Goal: Transaction & Acquisition: Book appointment/travel/reservation

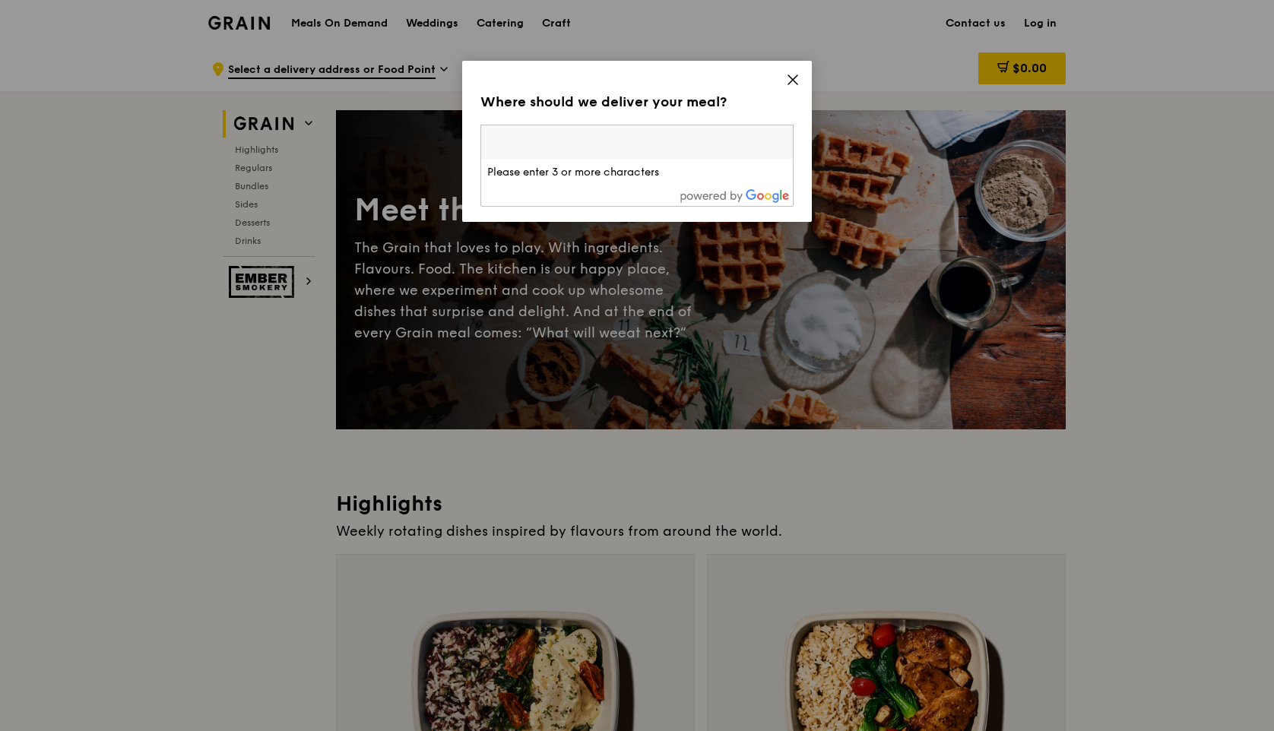
click at [669, 141] on input "search" at bounding box center [637, 141] width 312 height 33
click at [805, 73] on div "Where should we deliver your meal? Please enter three or more characters Please…" at bounding box center [637, 141] width 350 height 161
click at [801, 76] on div "Where should we deliver your meal? Please enter three or more characters Browse…" at bounding box center [637, 141] width 350 height 161
click at [793, 81] on icon at bounding box center [792, 79] width 9 height 9
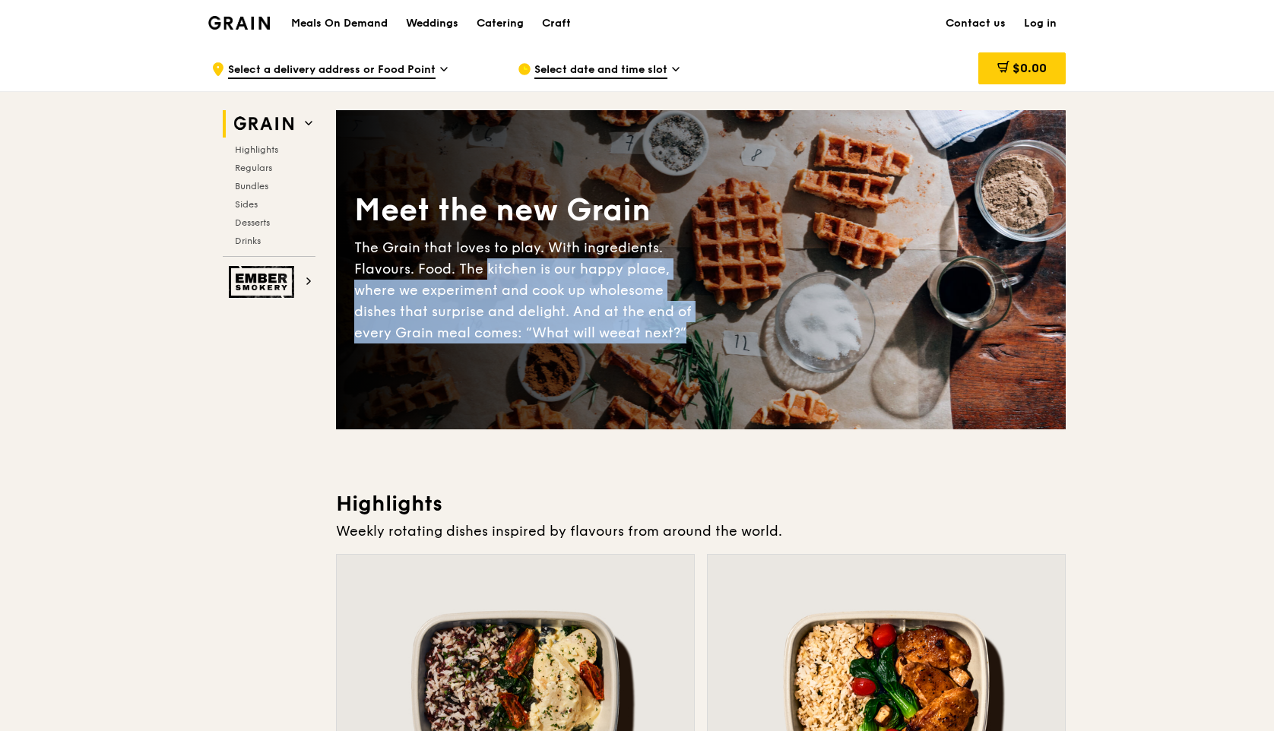
drag, startPoint x: 485, startPoint y: 258, endPoint x: 486, endPoint y: 346, distance: 88.1
click at [486, 346] on div "Meet the new Grain The Grain that loves to play. With ingredients. Flavours. Fo…" at bounding box center [700, 270] width 729 height 196
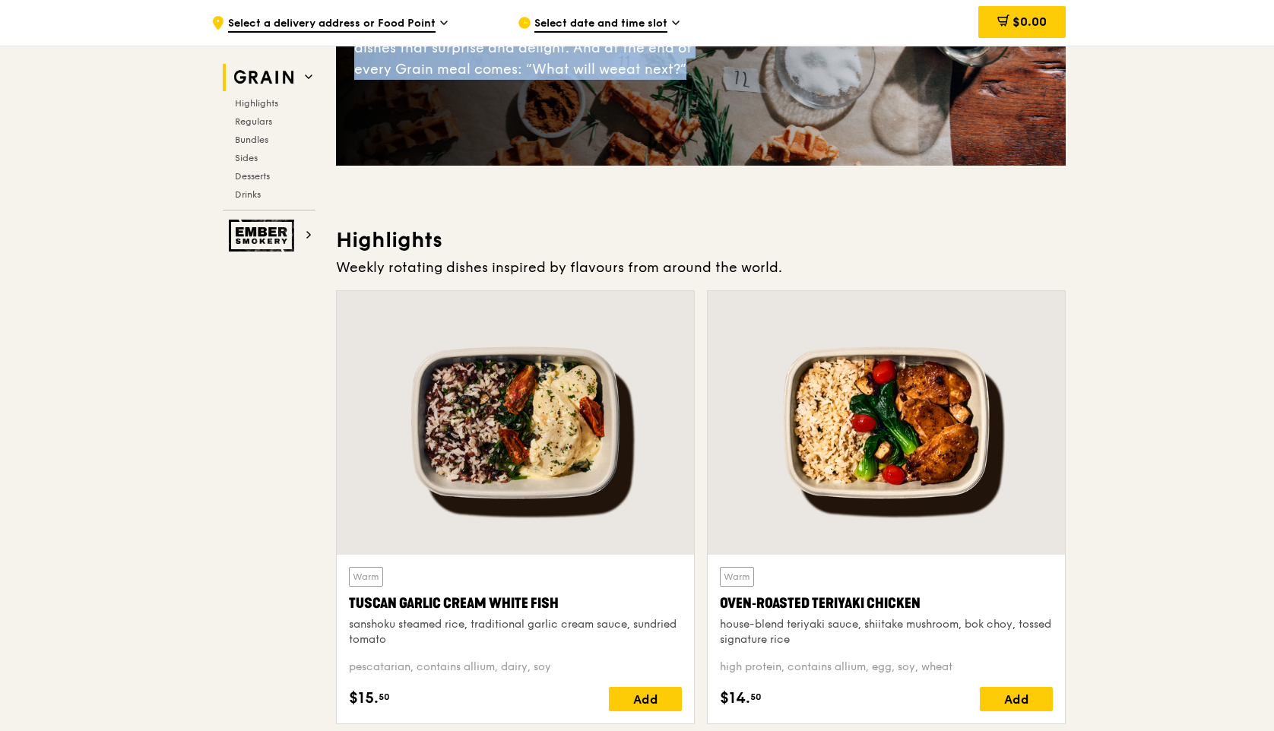
scroll to position [271, 0]
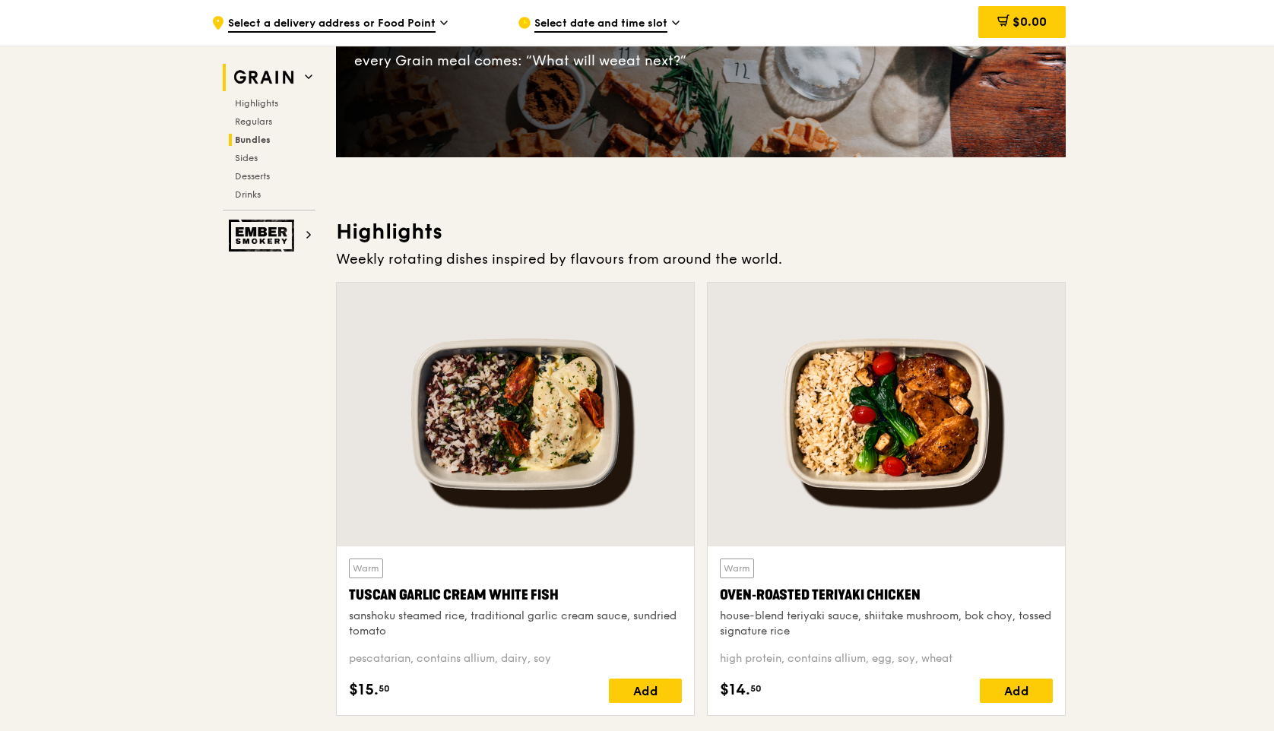
click at [266, 135] on span "Bundles" at bounding box center [253, 139] width 36 height 11
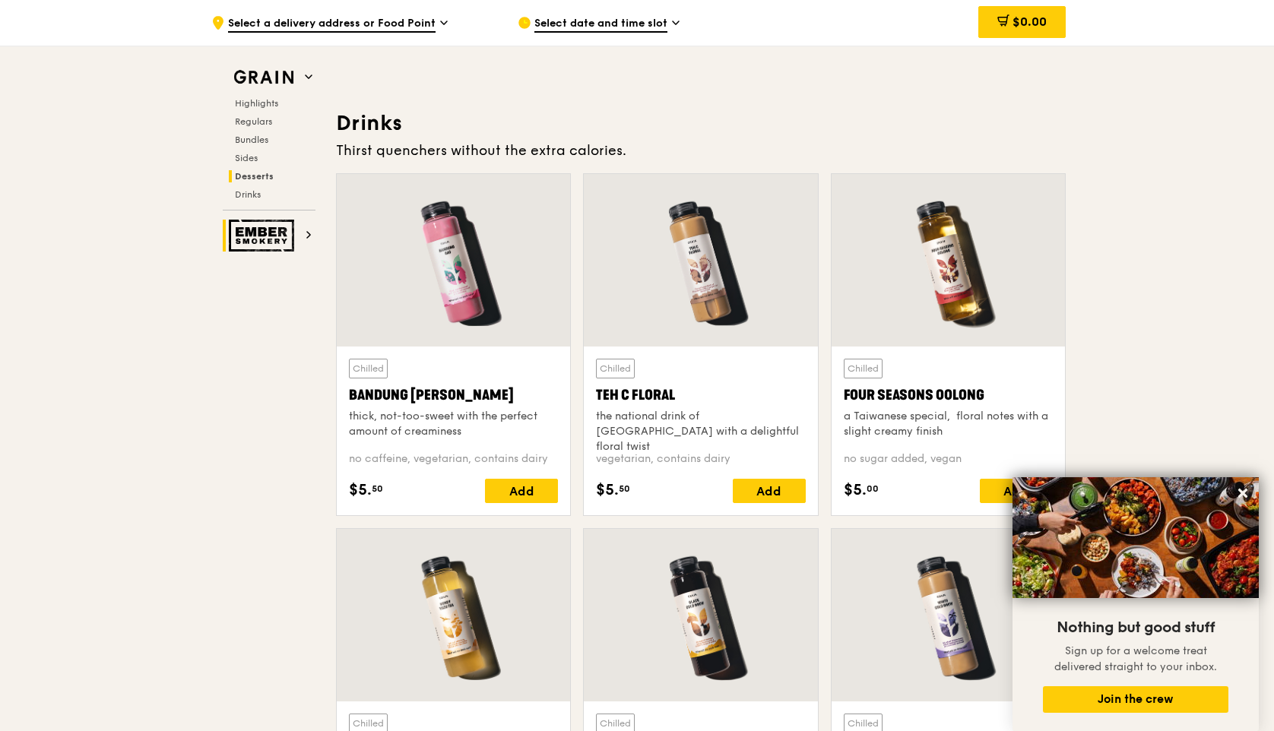
scroll to position [5194, 0]
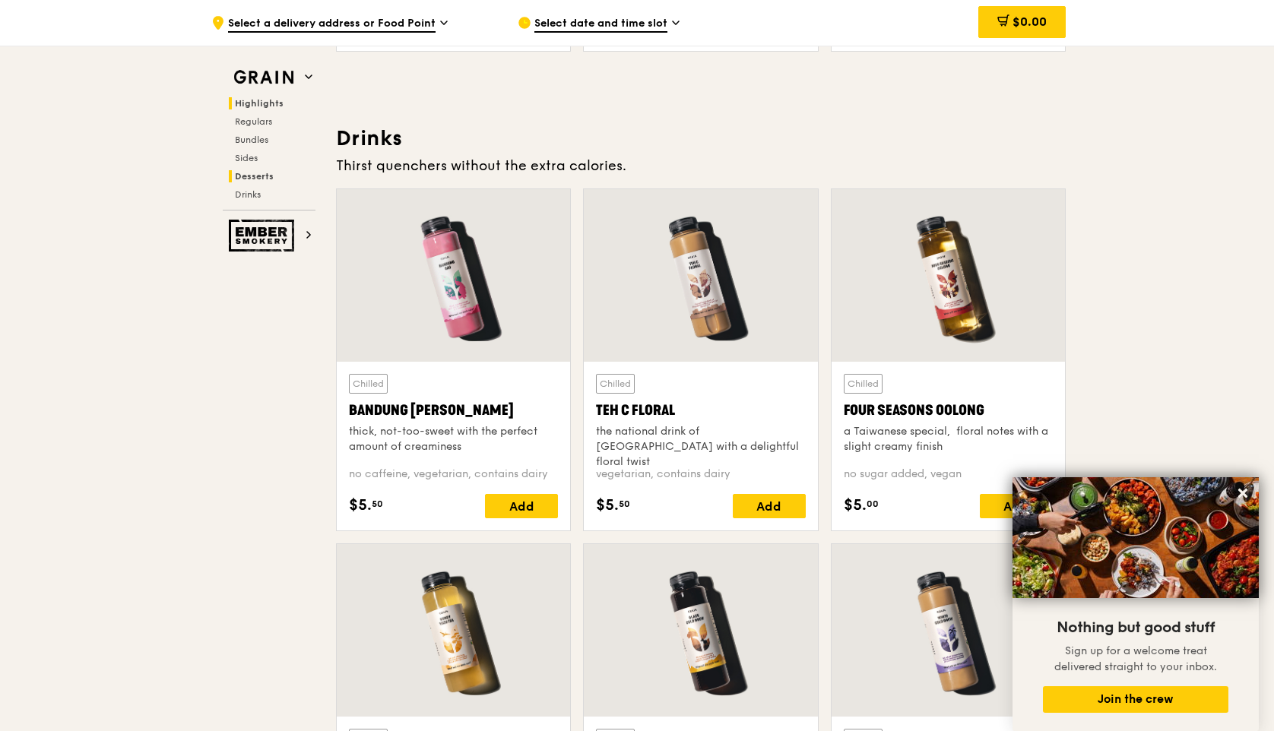
click at [275, 106] on span "Highlights" at bounding box center [259, 103] width 49 height 11
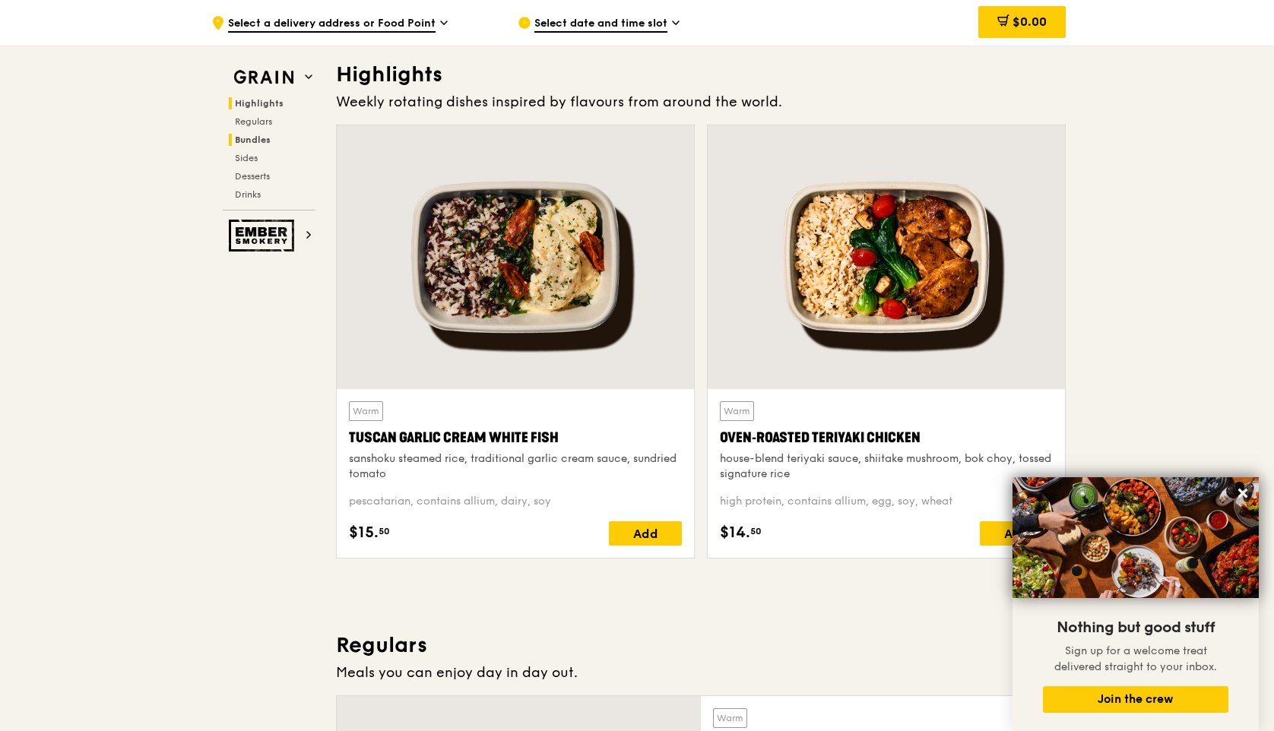
click at [267, 141] on span "Bundles" at bounding box center [253, 139] width 36 height 11
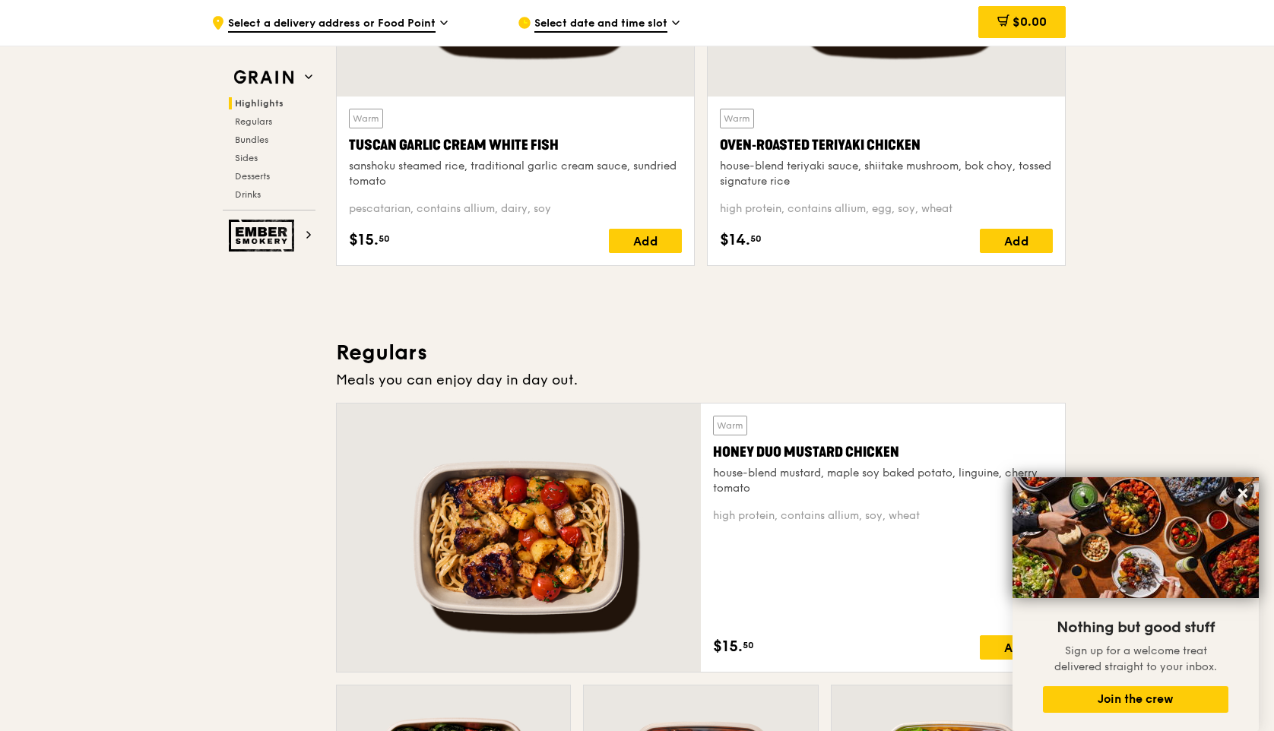
scroll to position [0, 0]
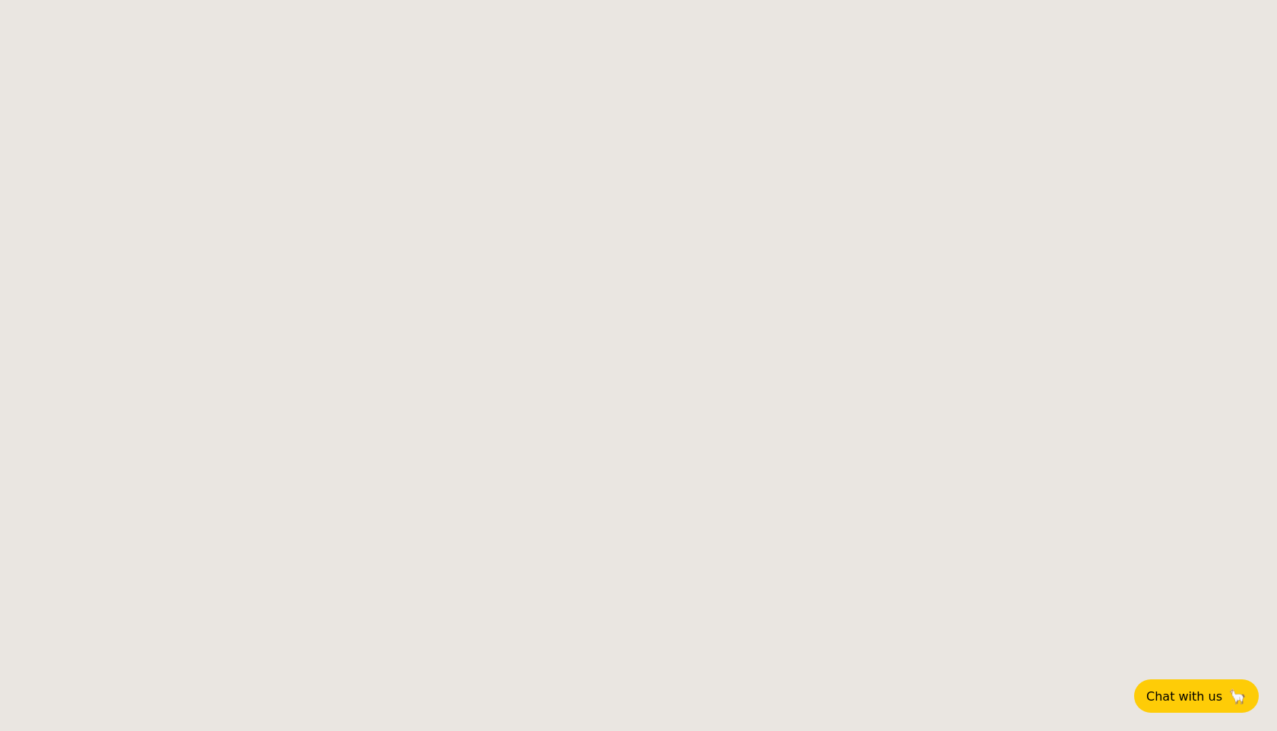
select select
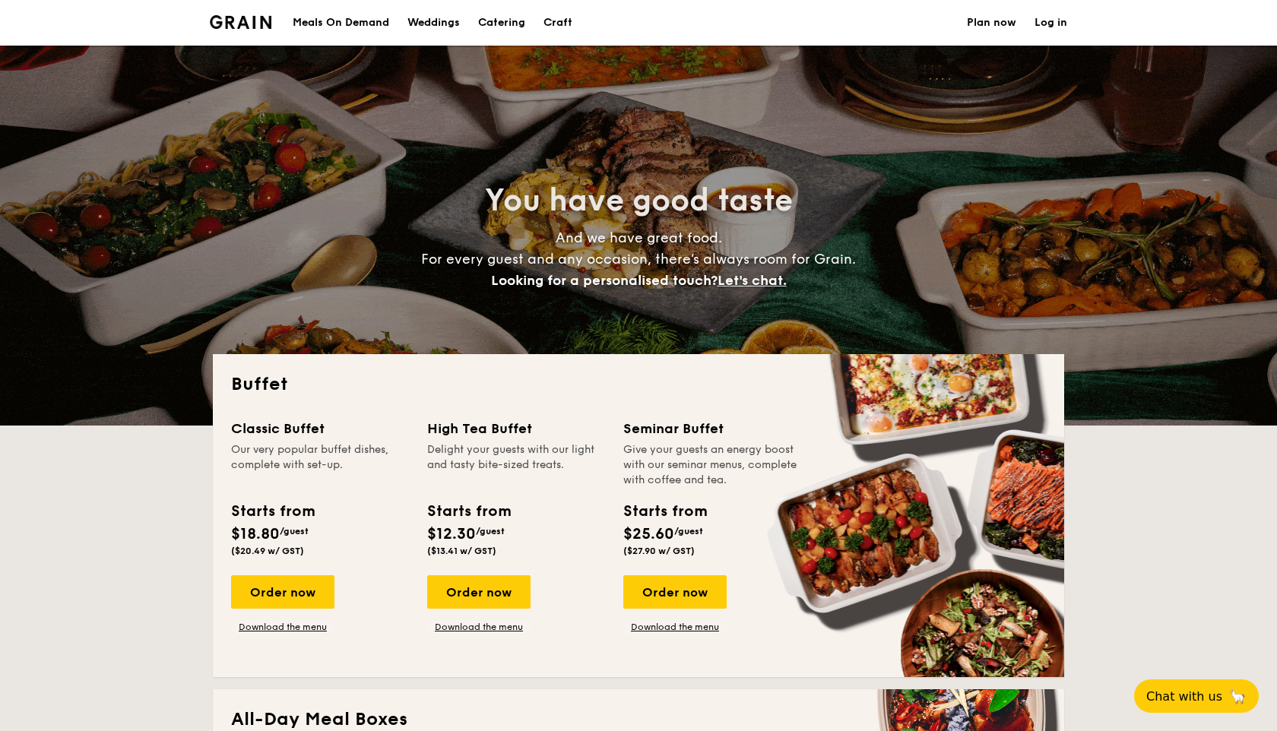
click at [571, 264] on span "And we have great food. For every guest and any occasion, there’s always room f…" at bounding box center [638, 258] width 435 height 59
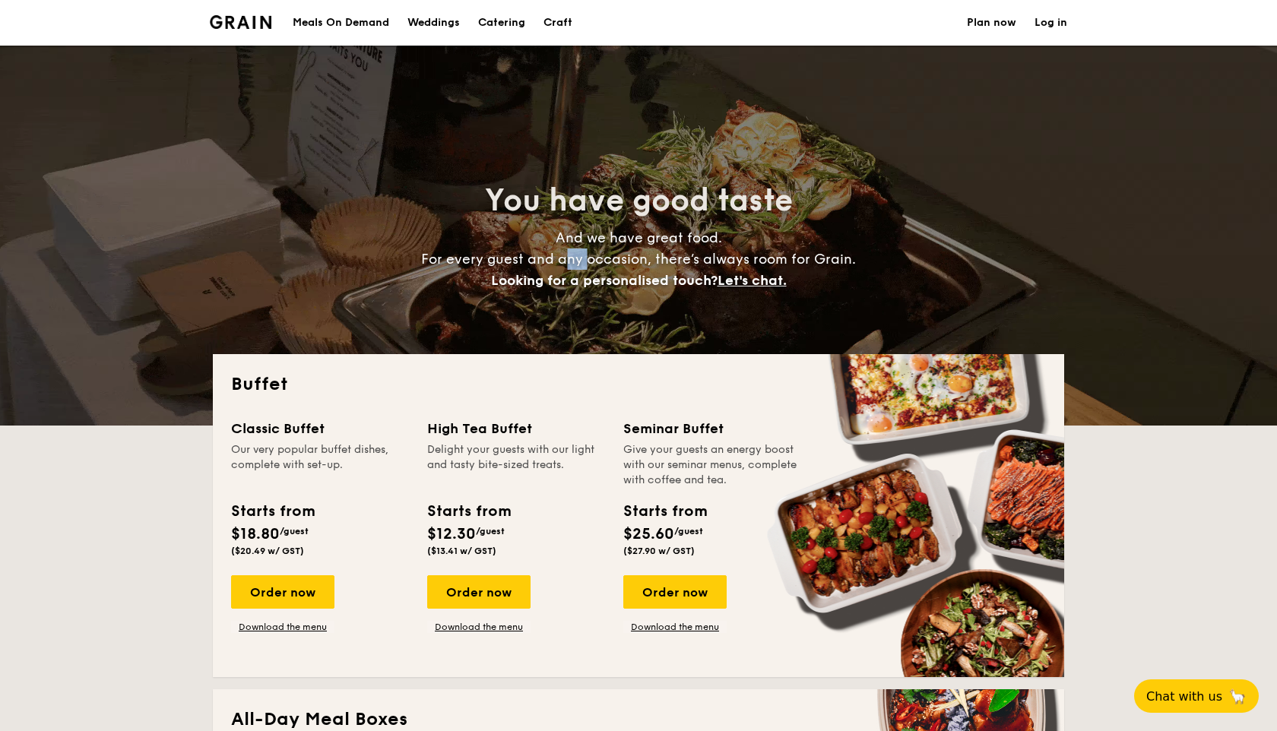
click at [571, 264] on span "And we have great food. For every guest and any occasion, there’s always room f…" at bounding box center [638, 258] width 435 height 59
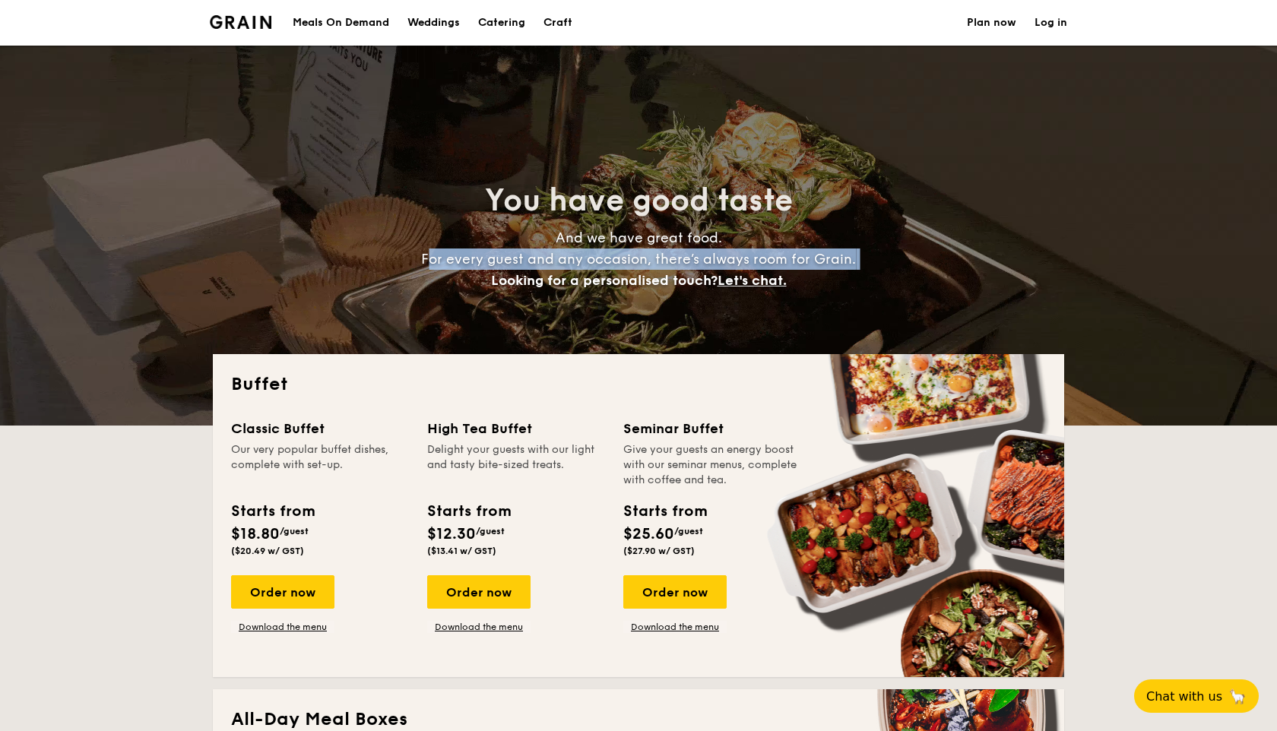
click at [568, 276] on span "Looking for a personalised touch?" at bounding box center [604, 280] width 226 height 17
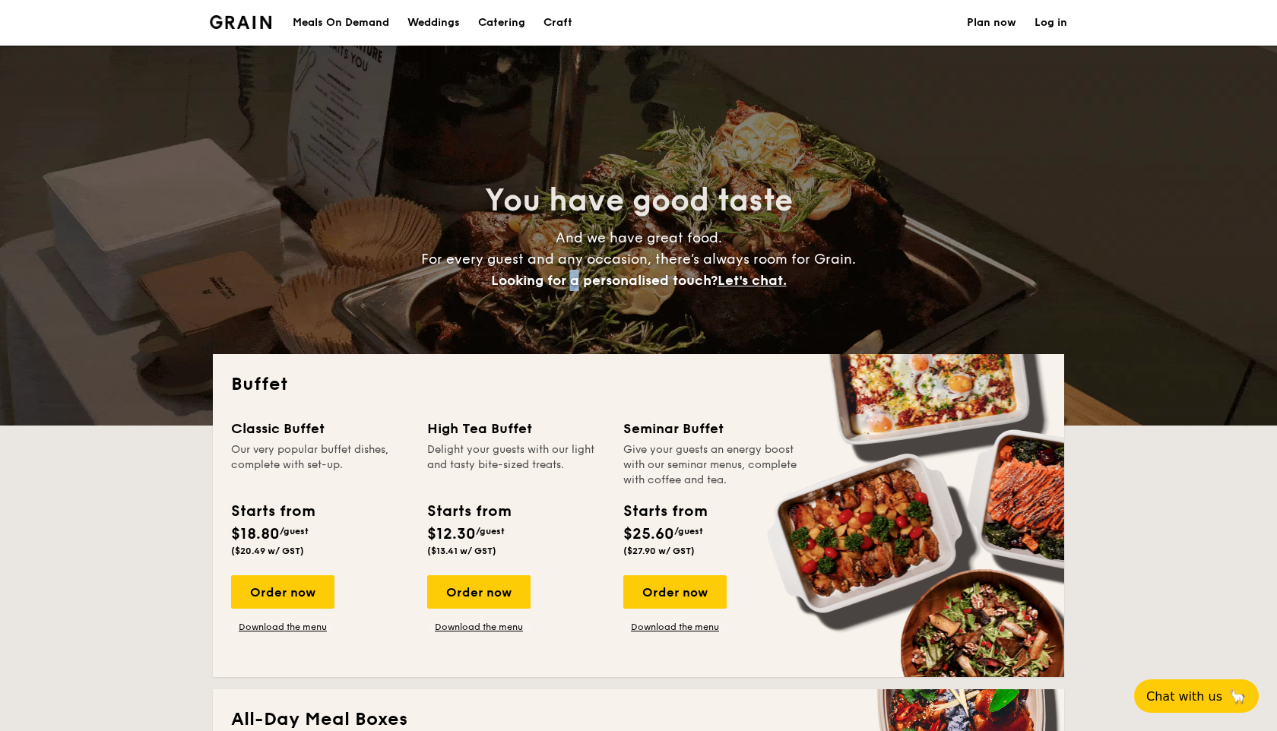
click at [568, 276] on span "Looking for a personalised touch?" at bounding box center [604, 280] width 226 height 17
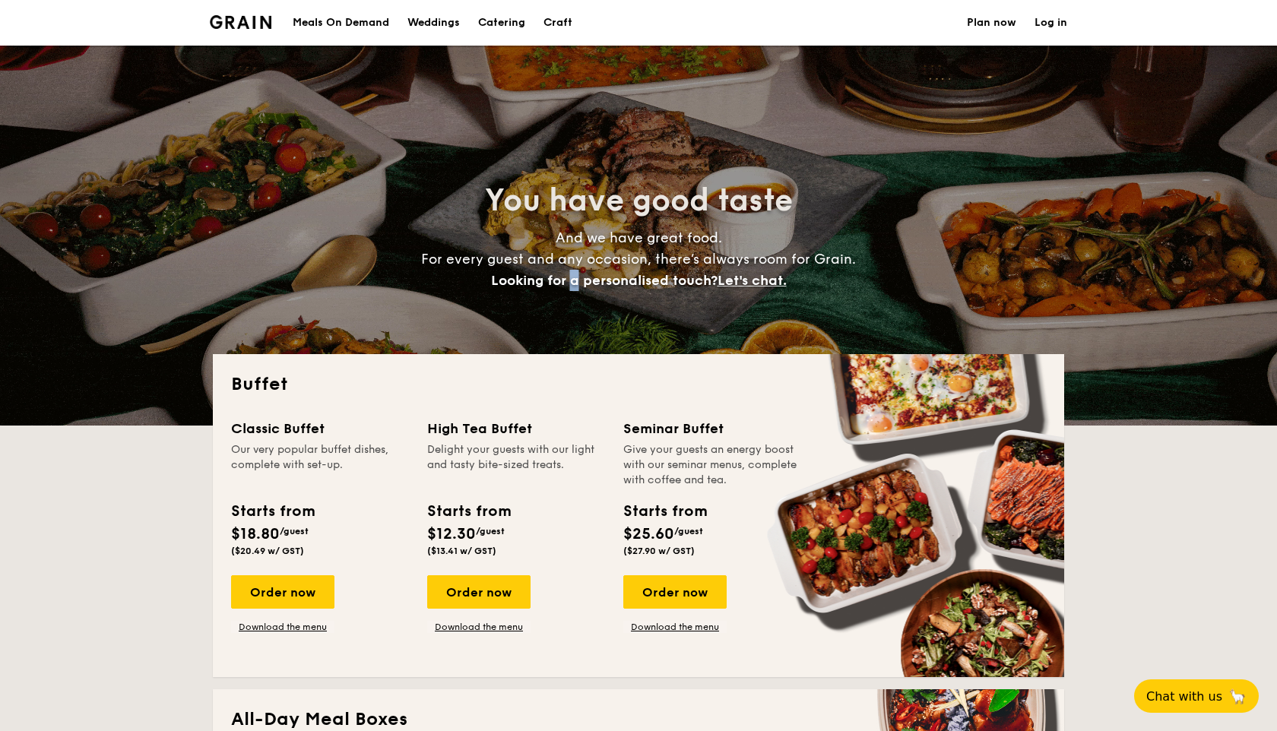
click at [568, 276] on span "Looking for a personalised touch?" at bounding box center [604, 280] width 226 height 17
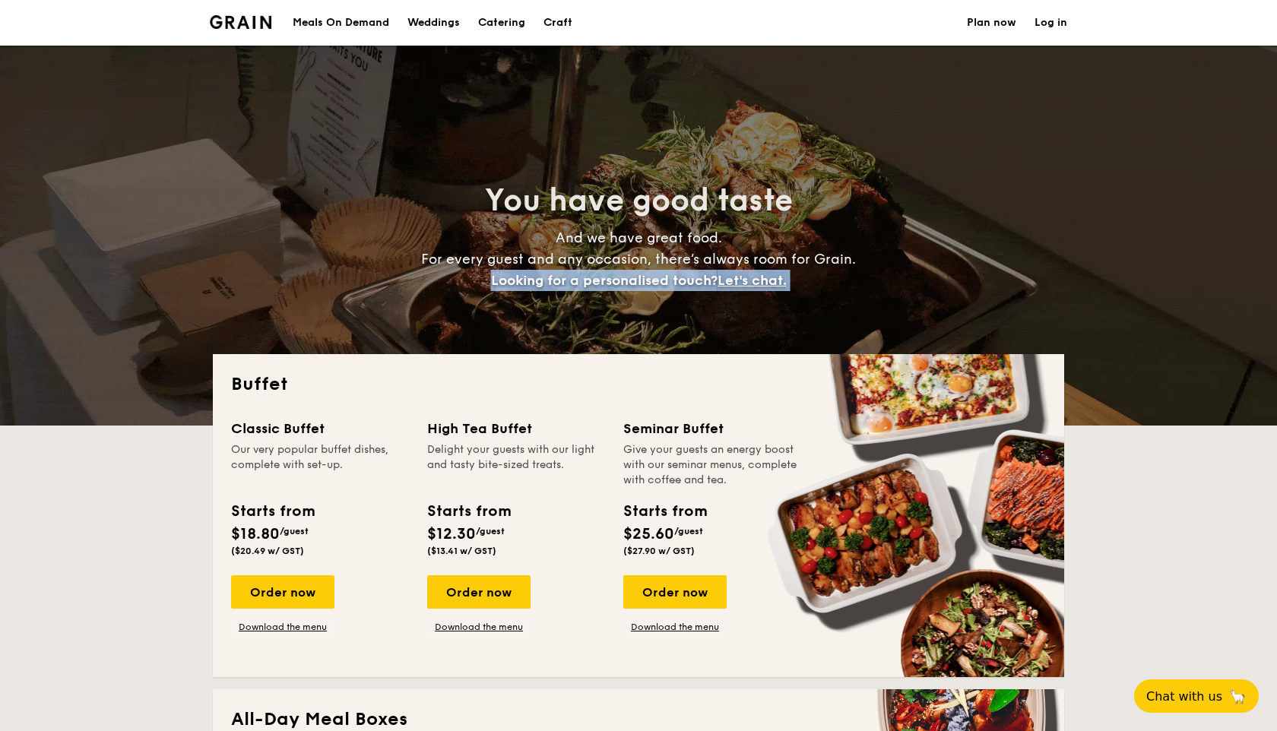
click at [568, 276] on span "Looking for a personalised touch?" at bounding box center [604, 280] width 226 height 17
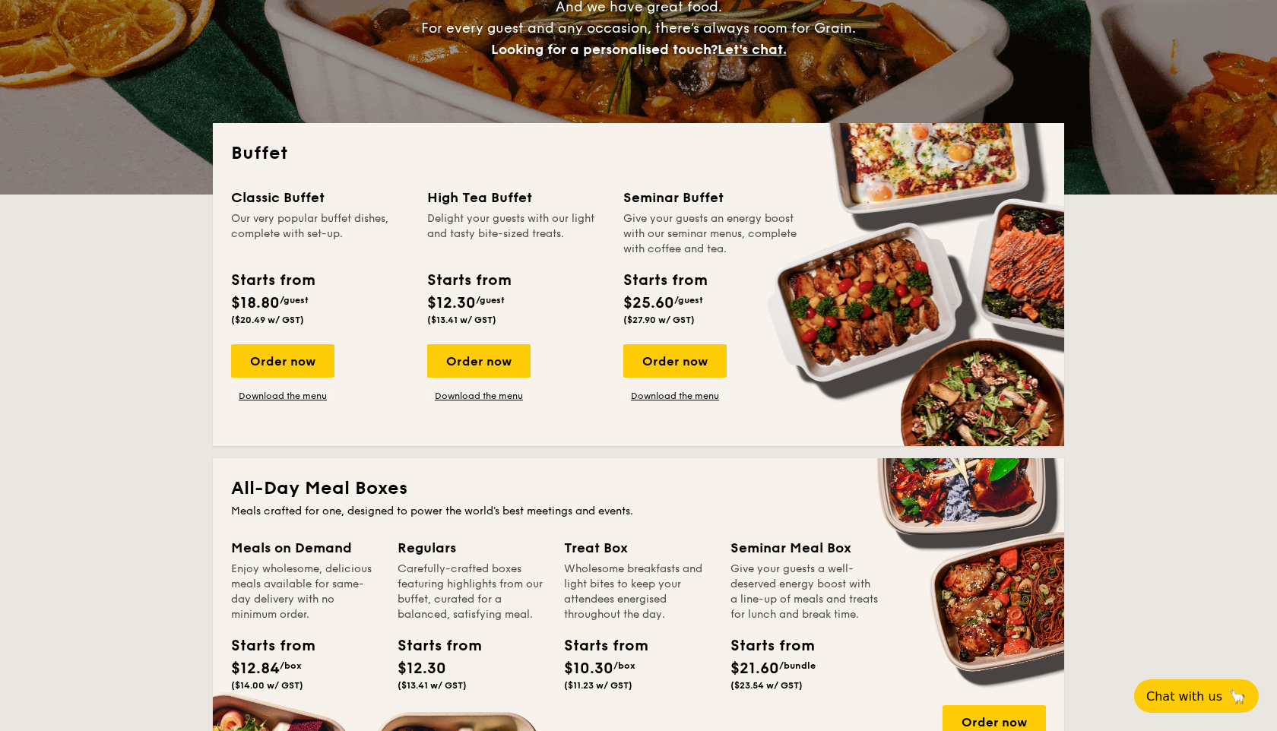
scroll to position [237, 0]
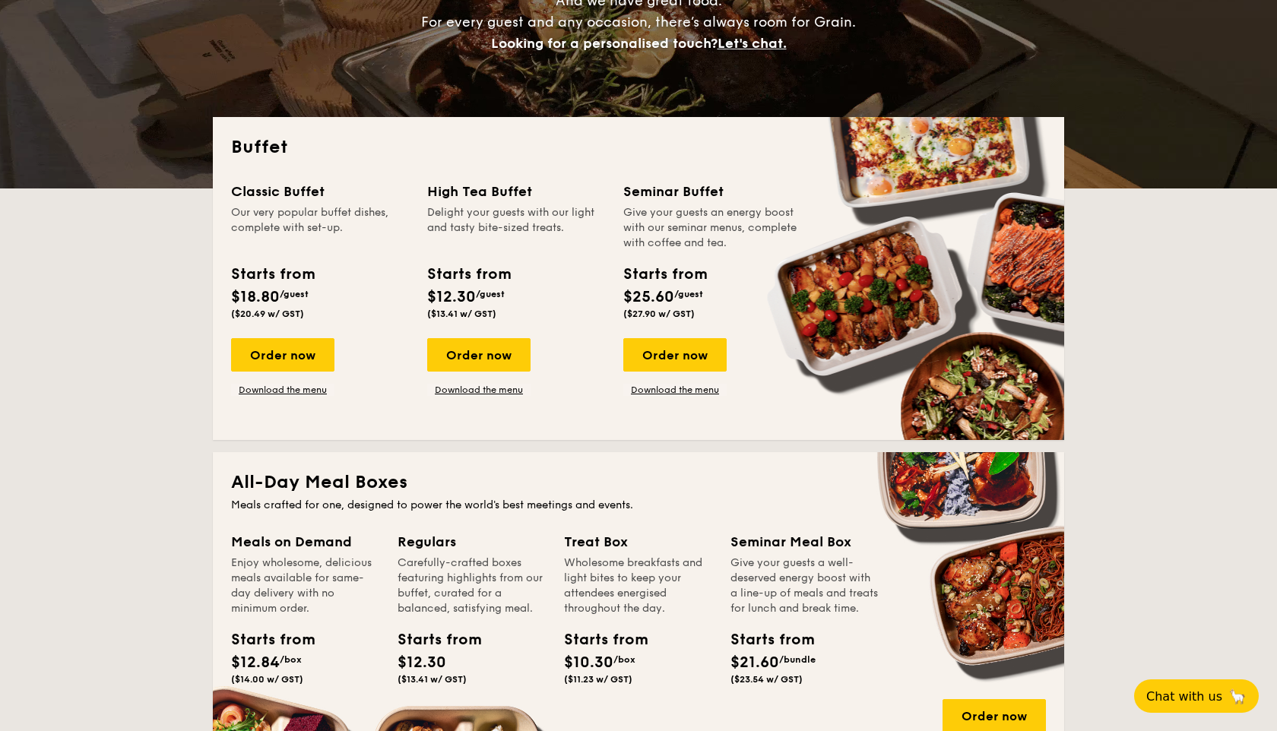
click at [372, 207] on div "Our very popular buffet dishes, complete with set-up." at bounding box center [320, 228] width 178 height 46
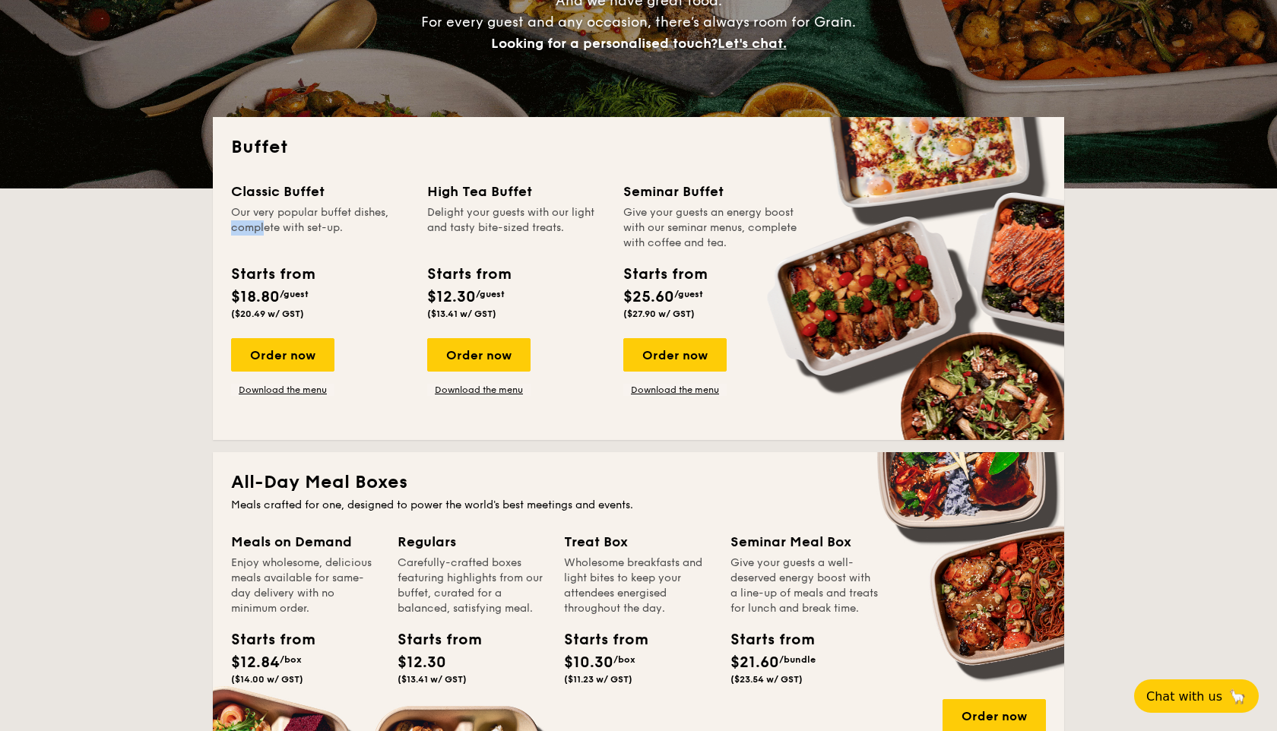
click at [372, 207] on div "Our very popular buffet dishes, complete with set-up." at bounding box center [320, 228] width 178 height 46
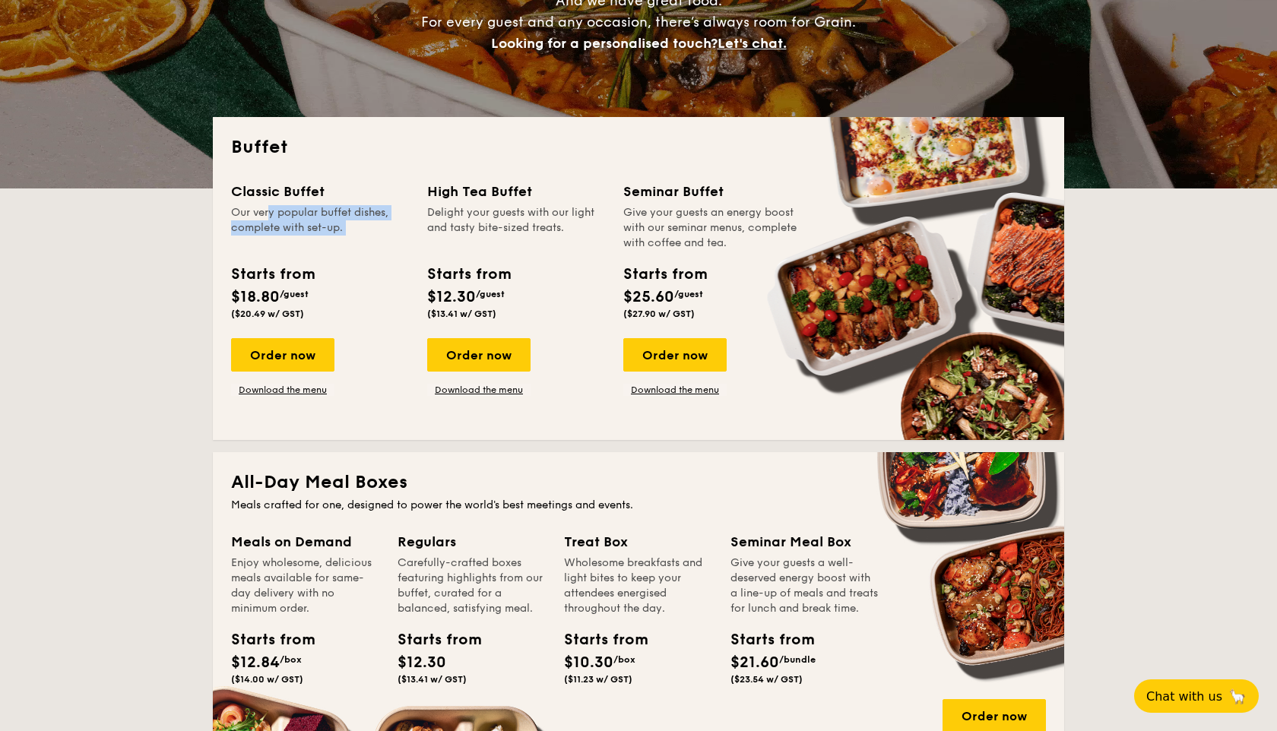
click at [583, 215] on div "Delight your guests with our light and tasty bite-sized treats." at bounding box center [516, 228] width 178 height 46
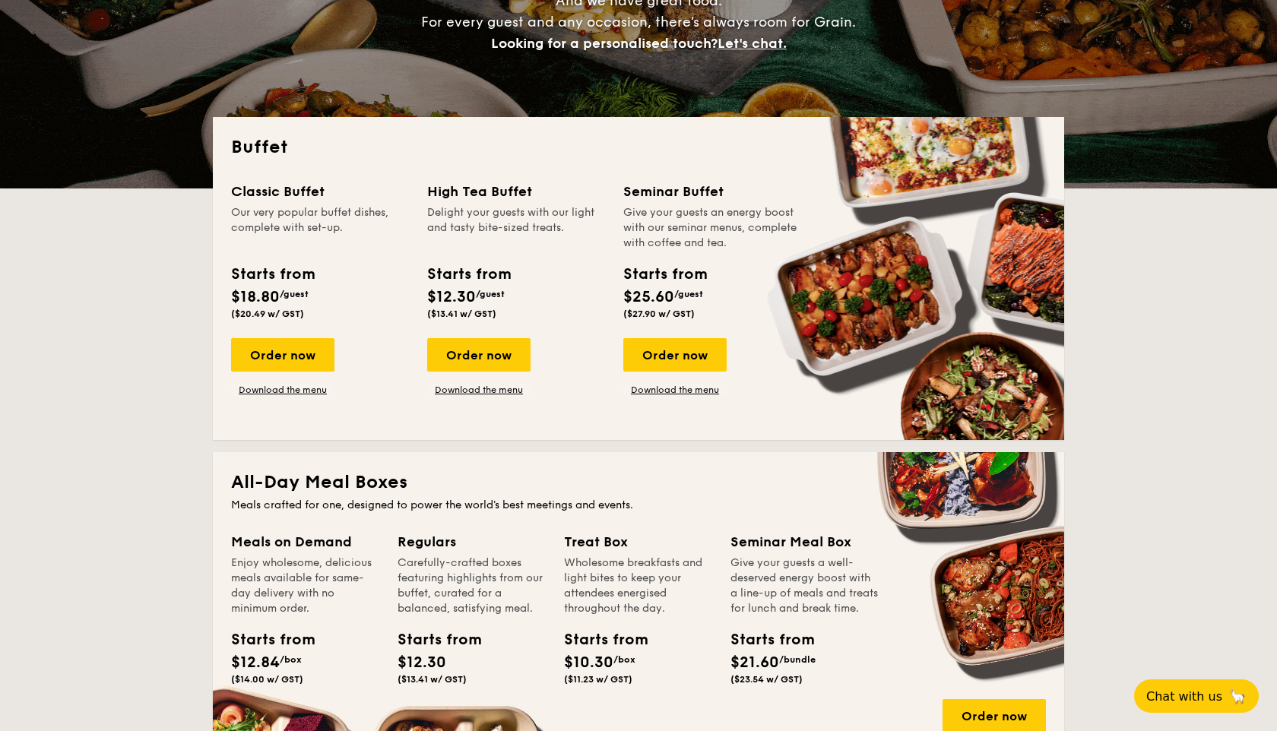
click at [583, 215] on div "Delight your guests with our light and tasty bite-sized treats." at bounding box center [516, 228] width 178 height 46
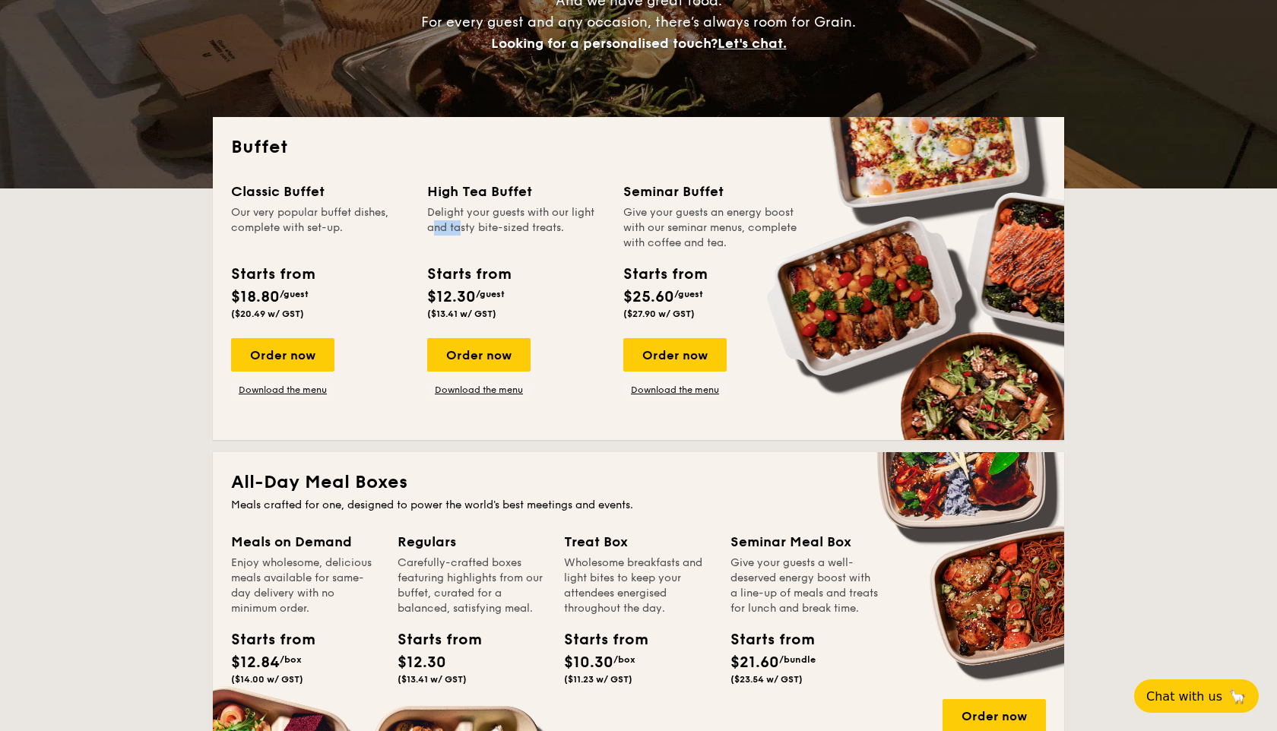
click at [583, 215] on div "Delight your guests with our light and tasty bite-sized treats." at bounding box center [516, 228] width 178 height 46
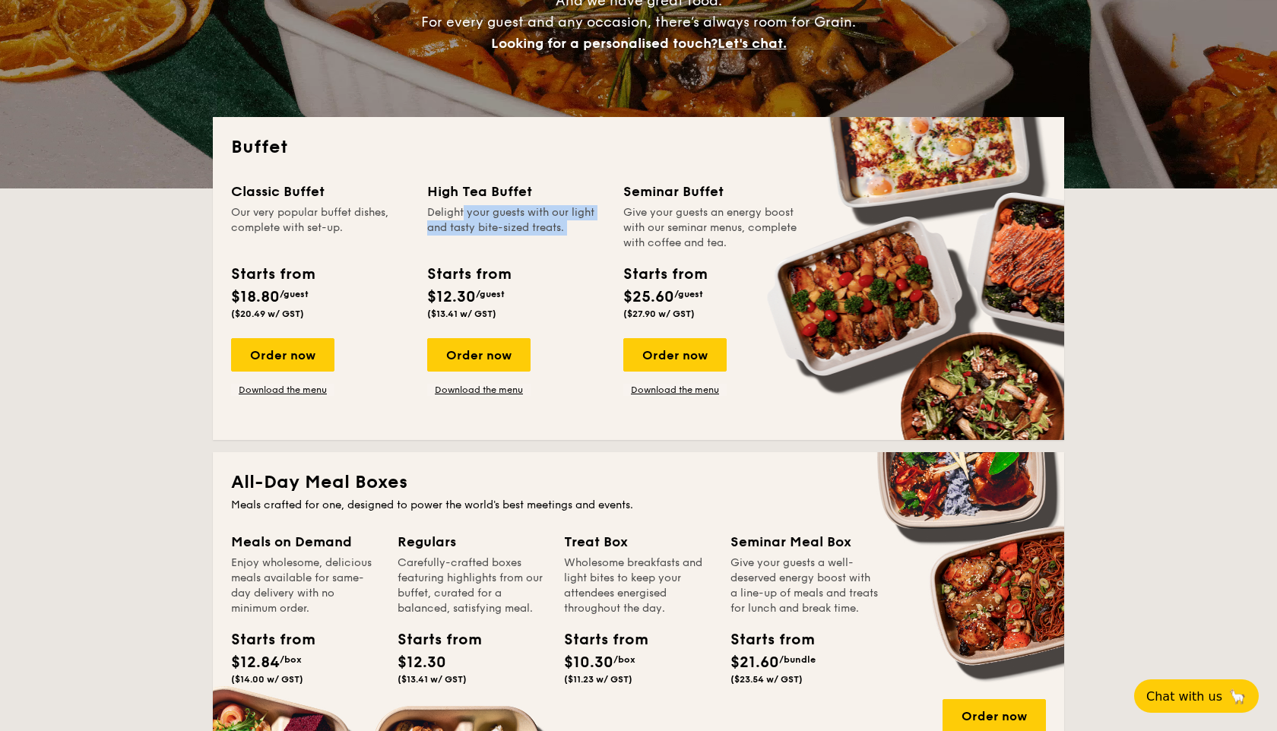
click at [698, 217] on div "Give your guests an energy boost with our seminar menus, complete with coffee a…" at bounding box center [712, 228] width 178 height 46
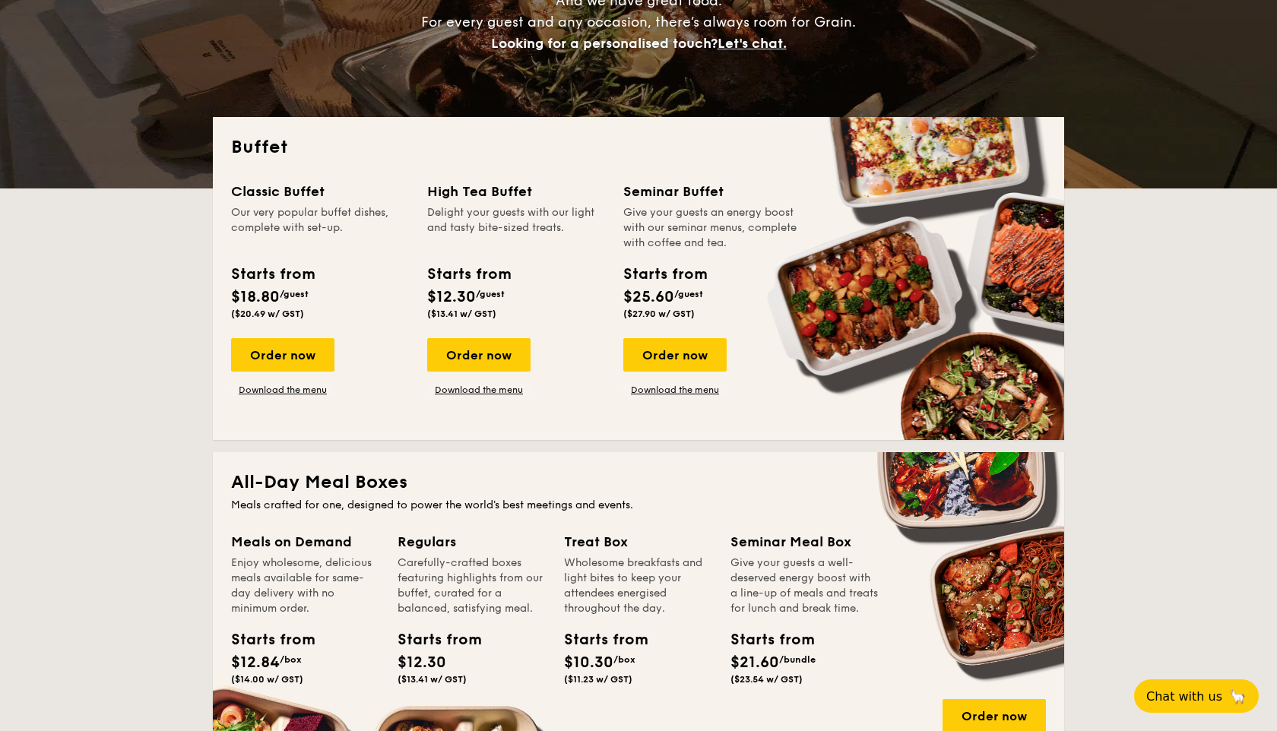
click at [698, 217] on div "Give your guests an energy boost with our seminar menus, complete with coffee a…" at bounding box center [712, 228] width 178 height 46
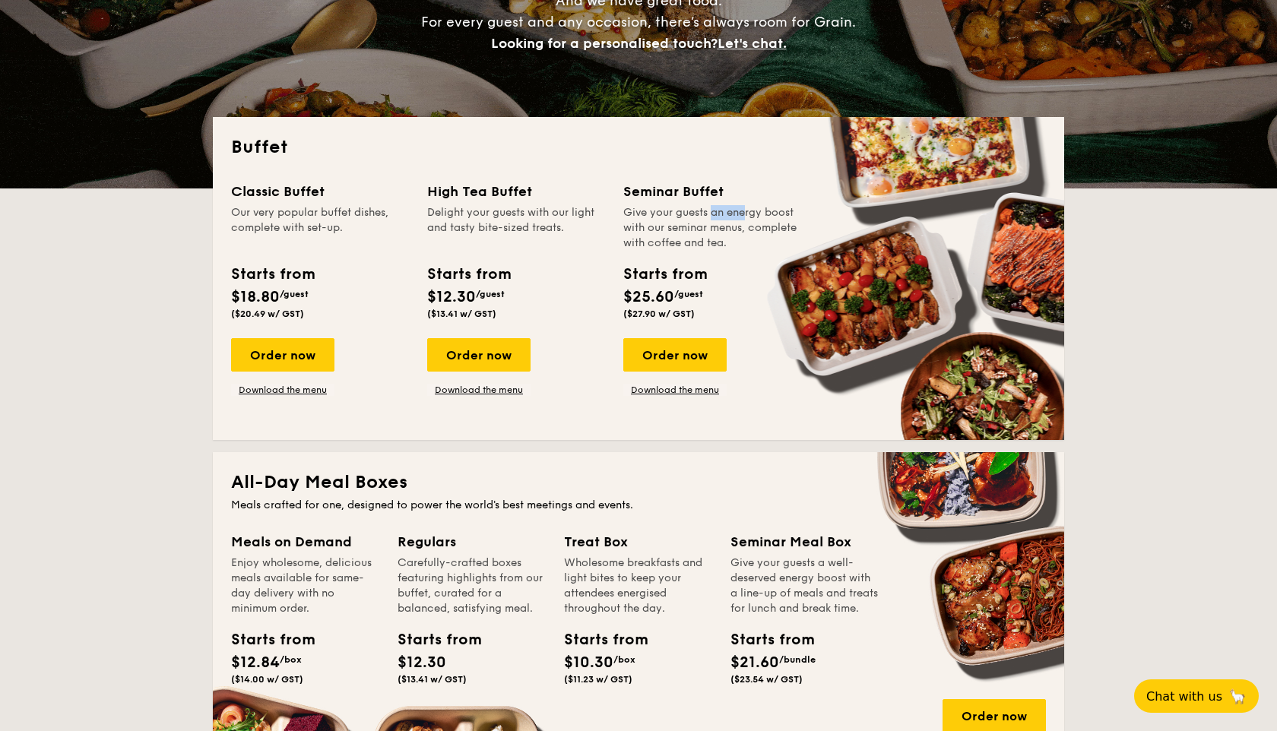
click at [698, 217] on div "Give your guests an energy boost with our seminar menus, complete with coffee a…" at bounding box center [712, 228] width 178 height 46
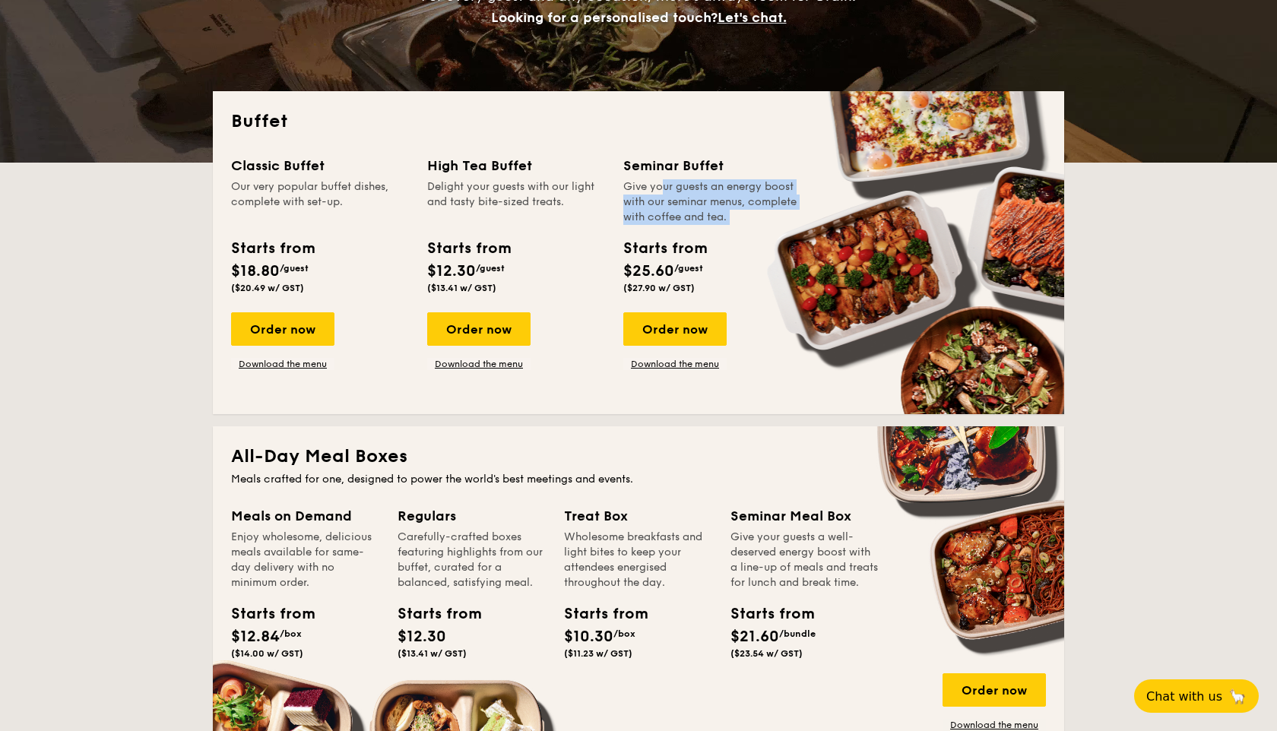
scroll to position [261, 0]
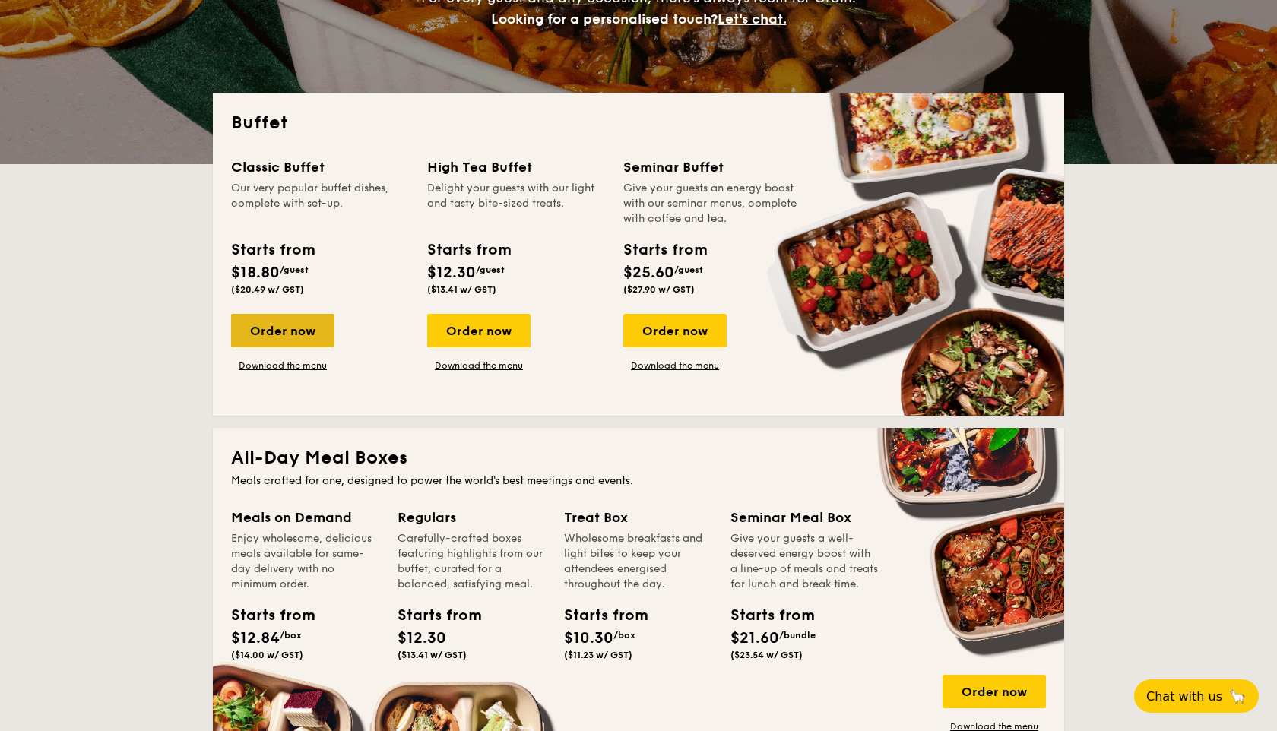
click at [299, 334] on div "Order now" at bounding box center [282, 330] width 103 height 33
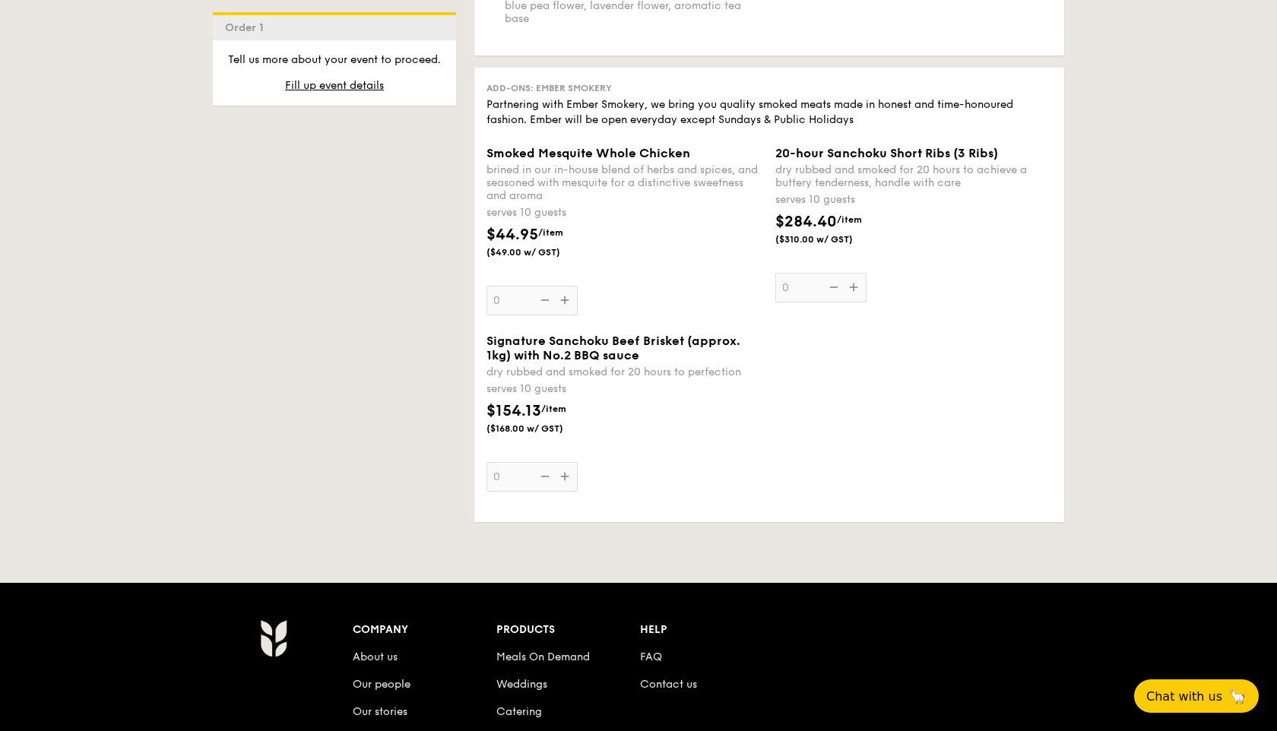
scroll to position [1720, 0]
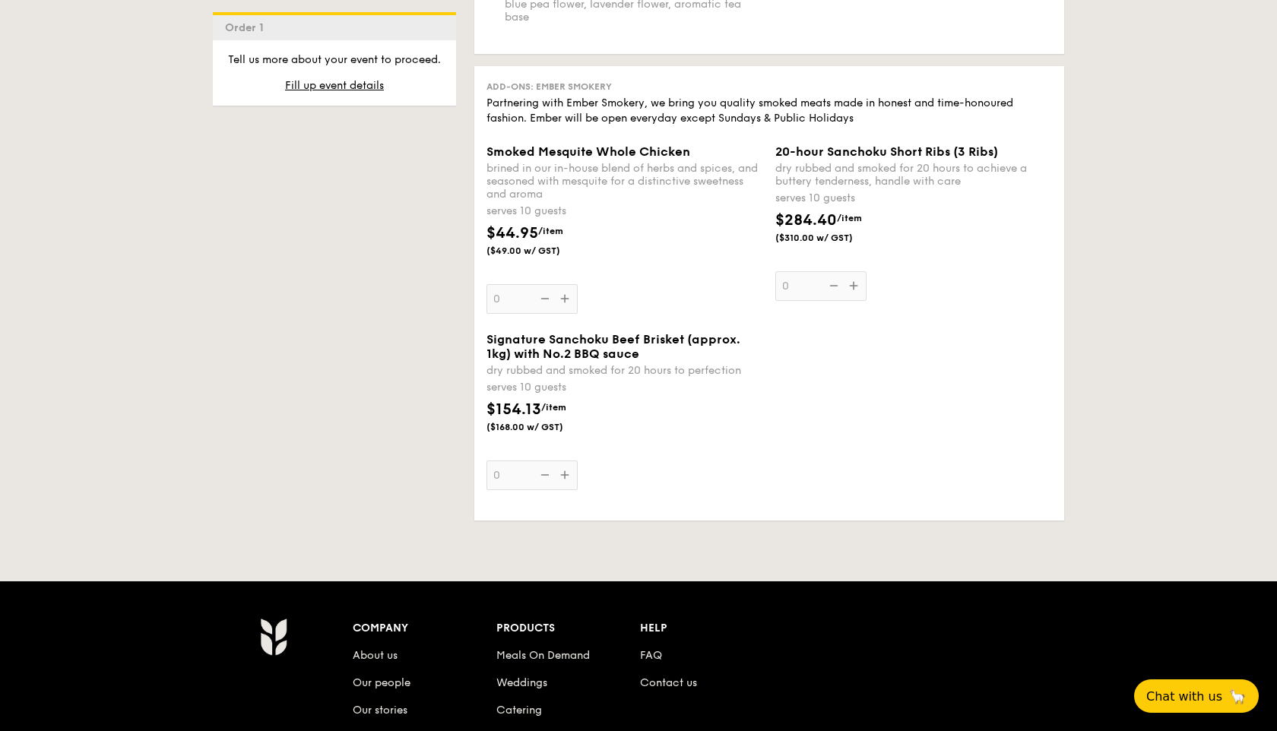
click at [733, 101] on div "Partnering with Ember Smokery, we bring you quality smoked meats made in honest…" at bounding box center [768, 111] width 565 height 30
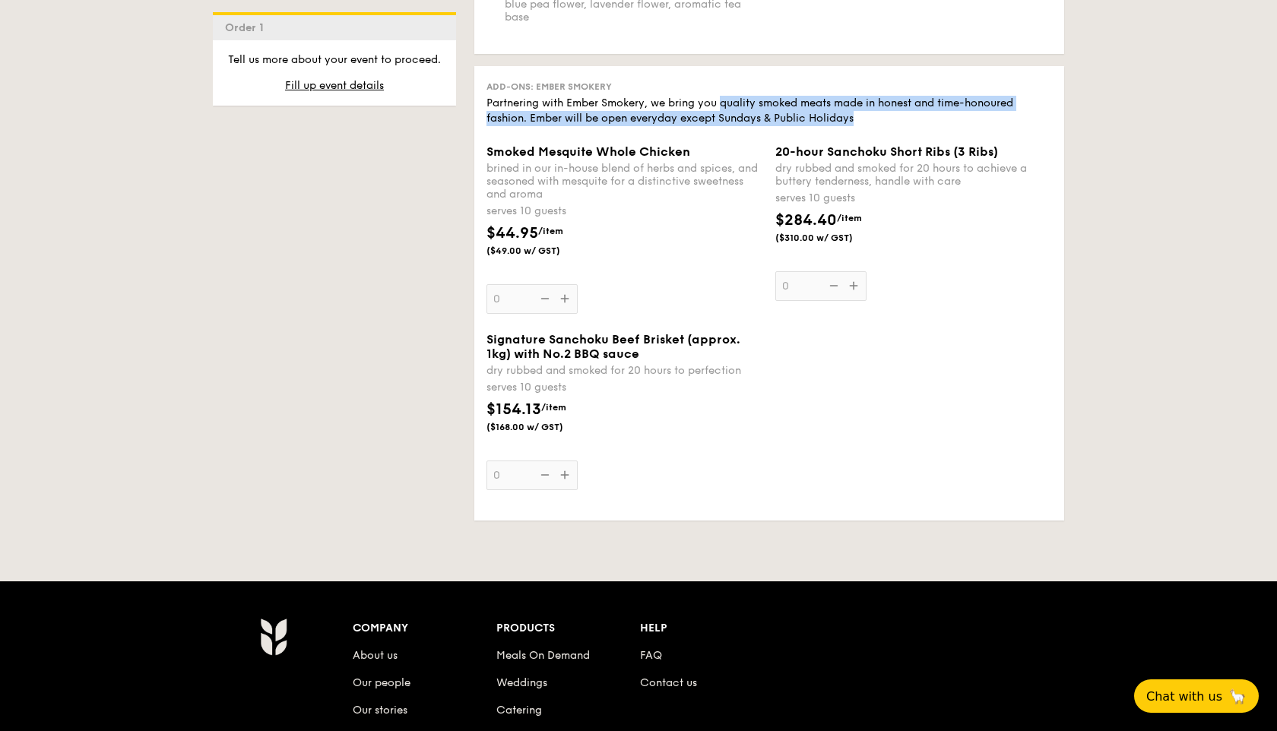
drag, startPoint x: 733, startPoint y: 101, endPoint x: 842, endPoint y: 118, distance: 110.7
click at [842, 118] on div "Partnering with Ember Smokery, we bring you quality smoked meats made in honest…" at bounding box center [768, 111] width 565 height 30
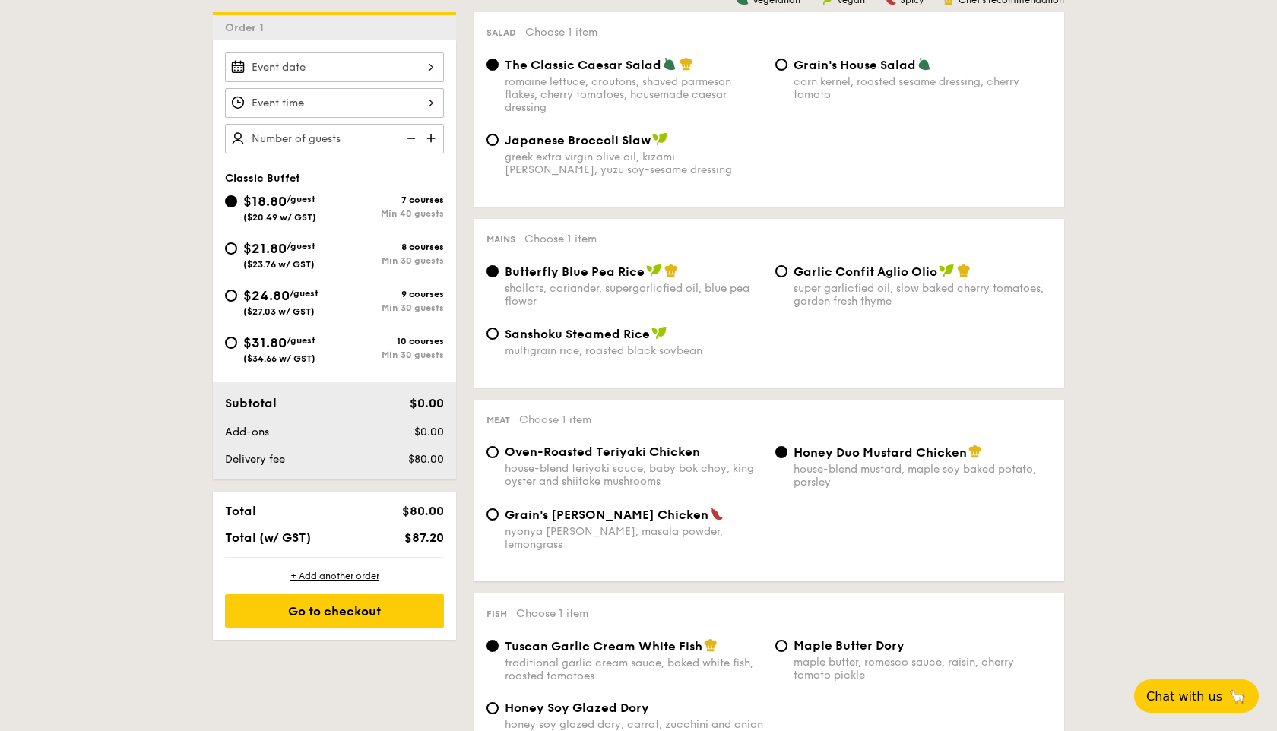
scroll to position [357, 0]
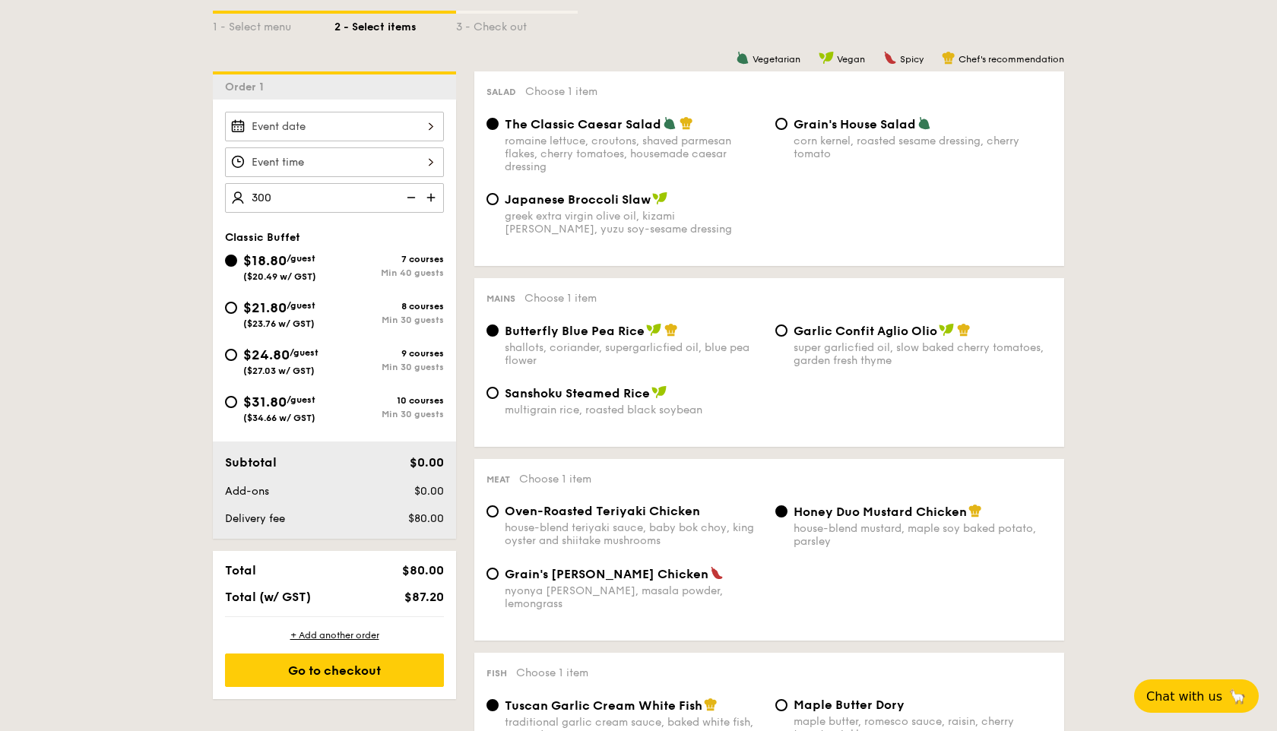
type input "300 guests"
click at [328, 302] on div "$21.80 /guest ($23.76 w/ GST)" at bounding box center [279, 313] width 109 height 32
click at [237, 302] on input "$21.80 /guest ($23.76 w/ GST) 8 courses Min 30 guests" at bounding box center [231, 308] width 12 height 12
radio input "true"
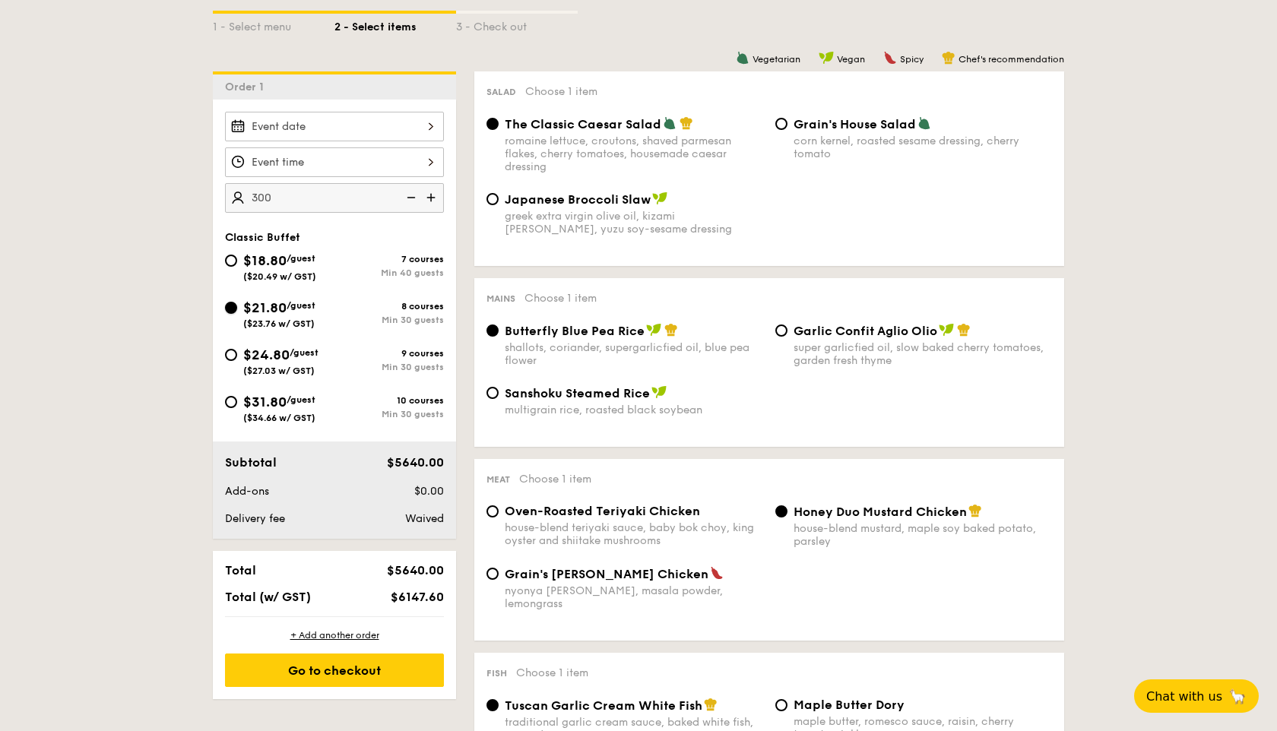
radio input "true"
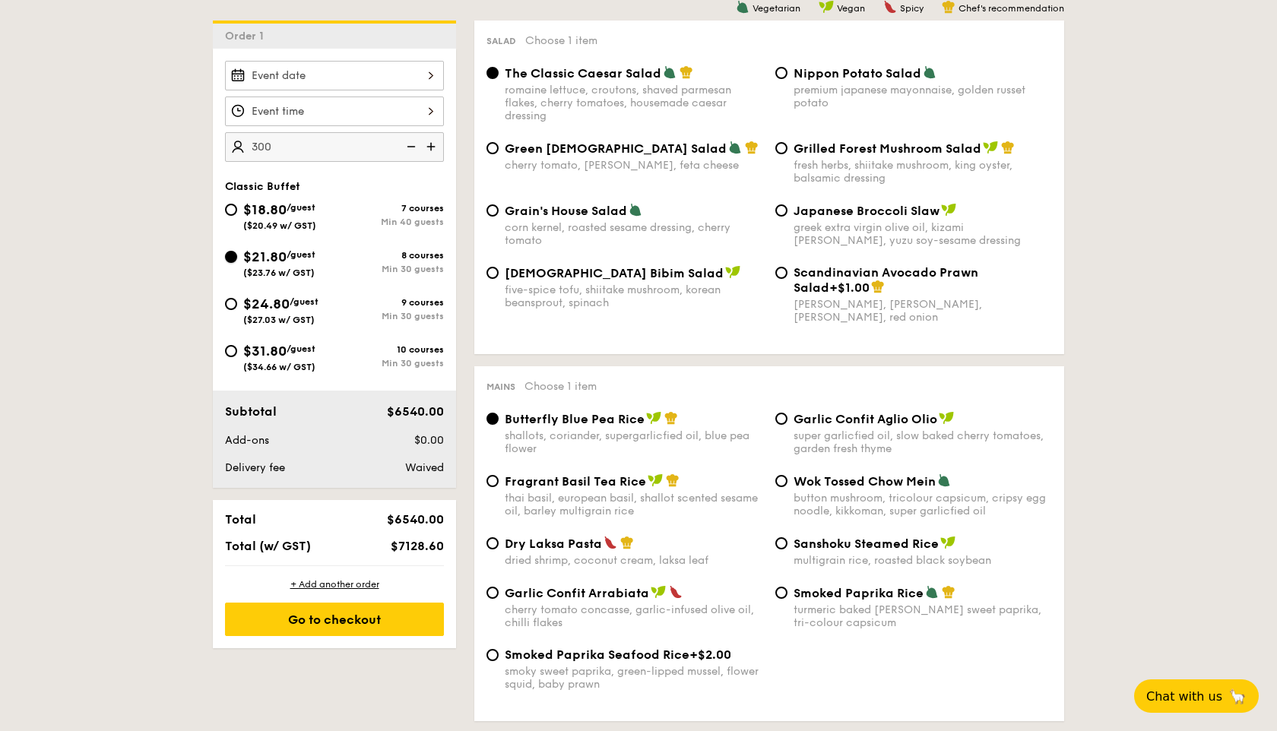
scroll to position [501, 0]
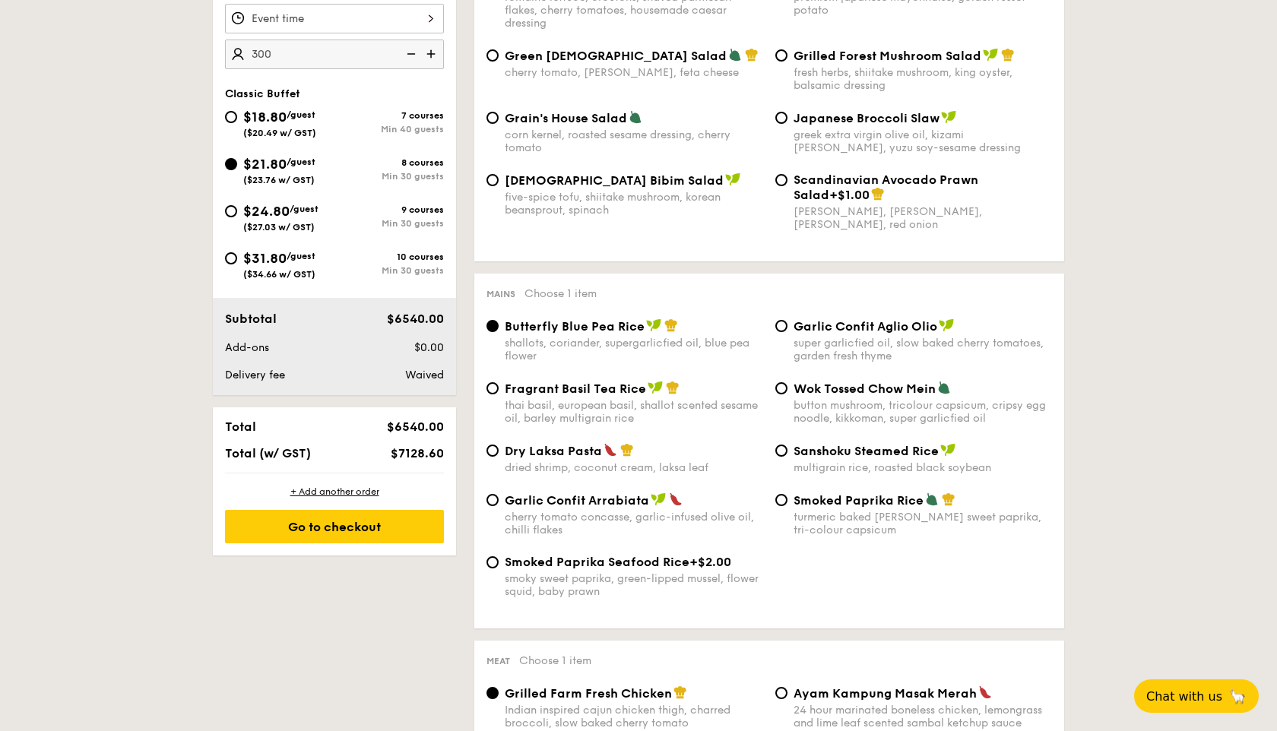
click at [387, 262] on div "10 courses" at bounding box center [388, 257] width 109 height 11
click at [237, 263] on input "$31.80 /guest ($34.66 w/ GST) 10 courses Min 30 guests" at bounding box center [231, 258] width 12 height 12
radio input "true"
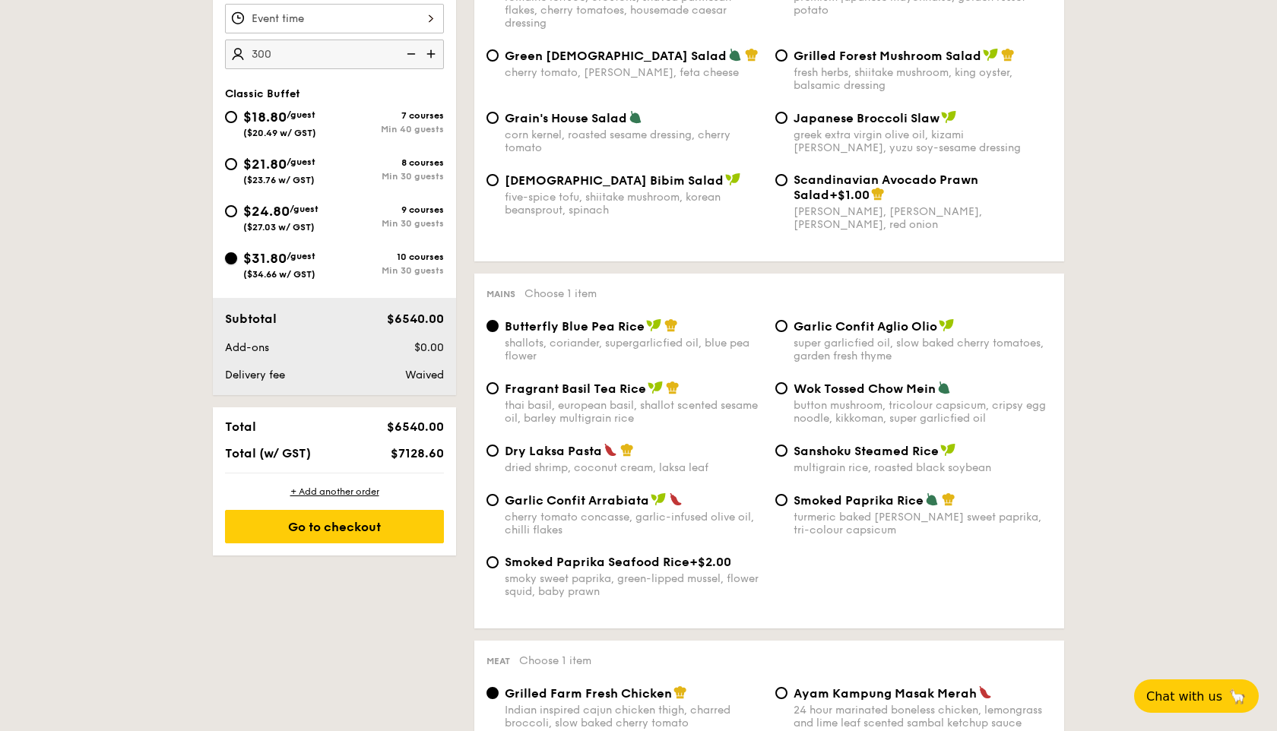
radio input "true"
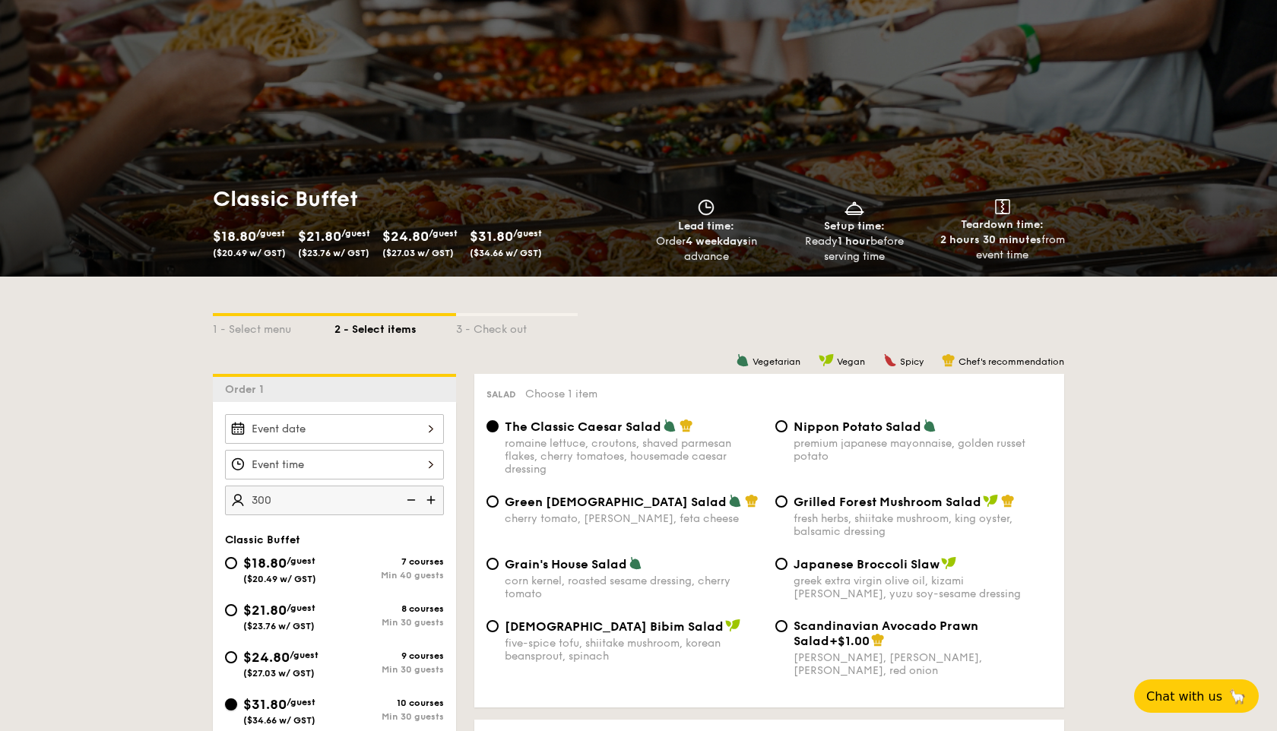
scroll to position [299, 0]
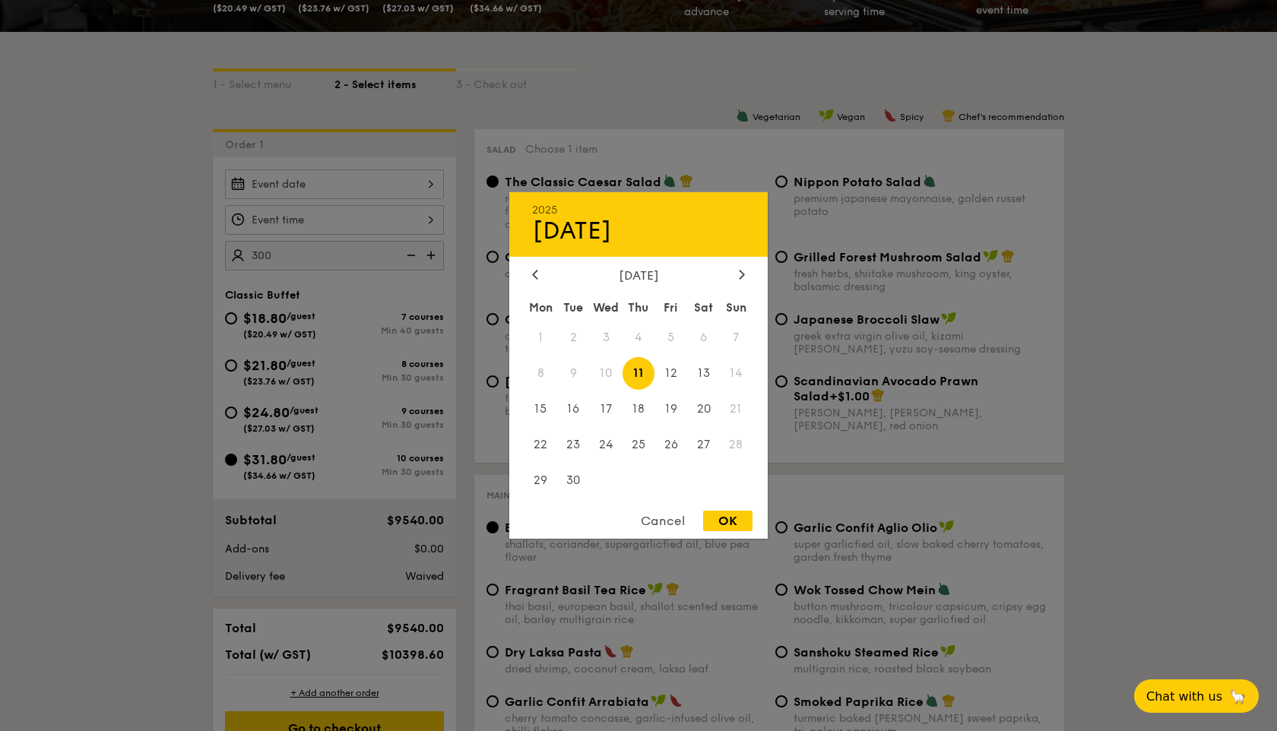
click at [423, 186] on div "2025 Sep 11 September 2025 Mon Tue Wed Thu Fri Sat Sun 1 2 3 4 5 6 7 8 9 10 11 …" at bounding box center [334, 184] width 219 height 30
click at [733, 265] on div "2025 Sep 11 September 2025 Mon Tue Wed Thu Fri Sat Sun 1 2 3 4 5 6 7 8 9 10 11 …" at bounding box center [638, 365] width 258 height 347
click at [745, 277] on div at bounding box center [742, 275] width 14 height 14
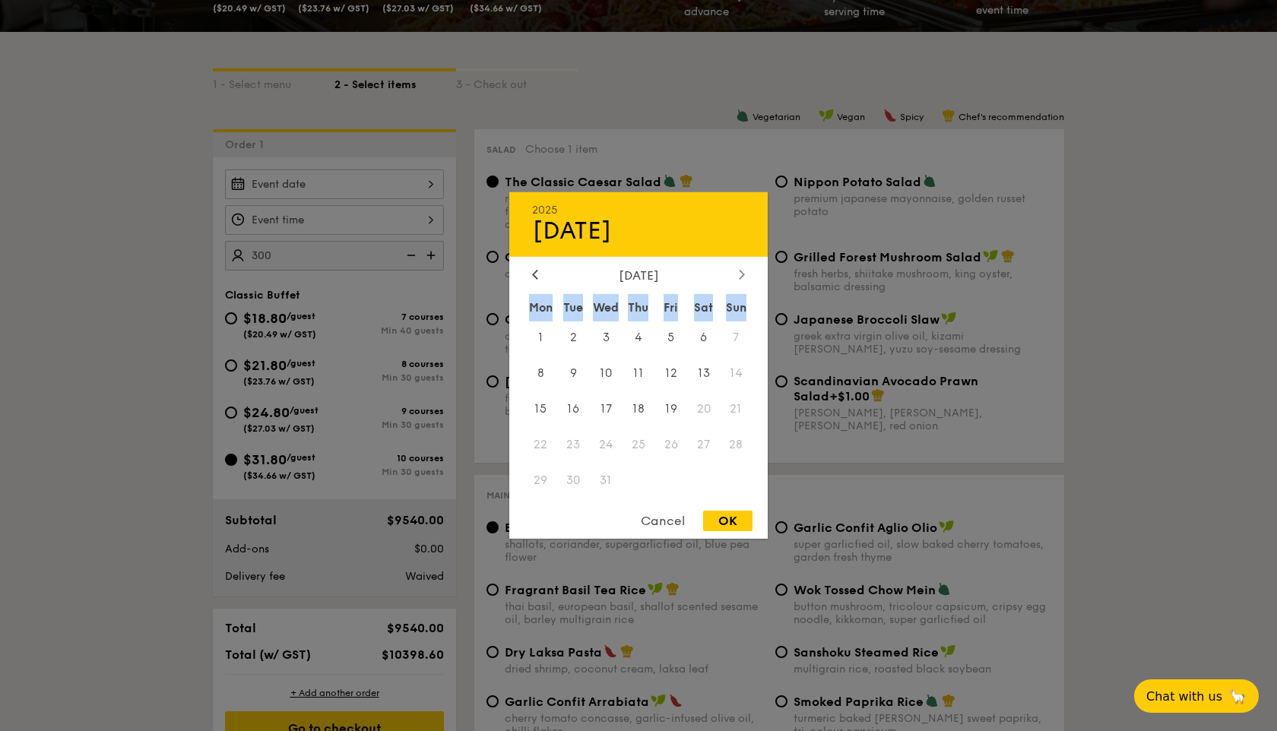
click at [745, 277] on div at bounding box center [742, 275] width 14 height 14
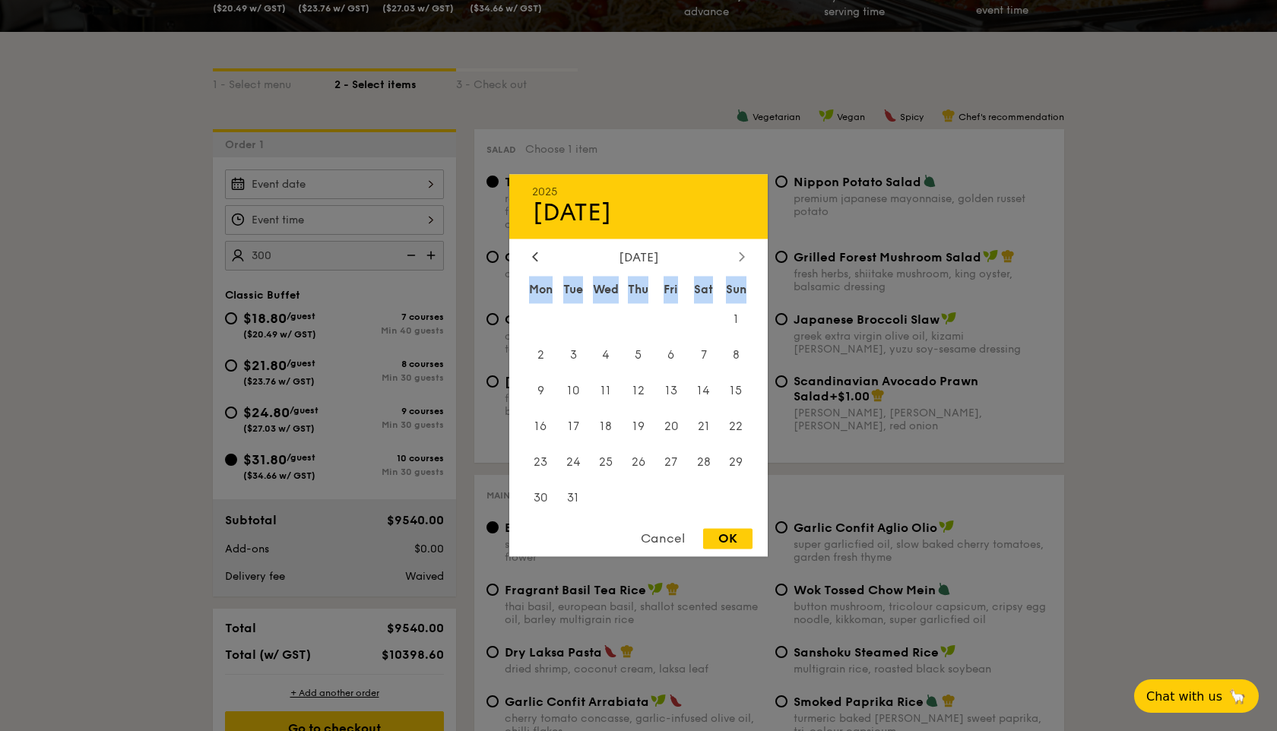
click at [745, 277] on div "Sun" at bounding box center [736, 289] width 33 height 27
click at [746, 255] on div at bounding box center [742, 257] width 14 height 14
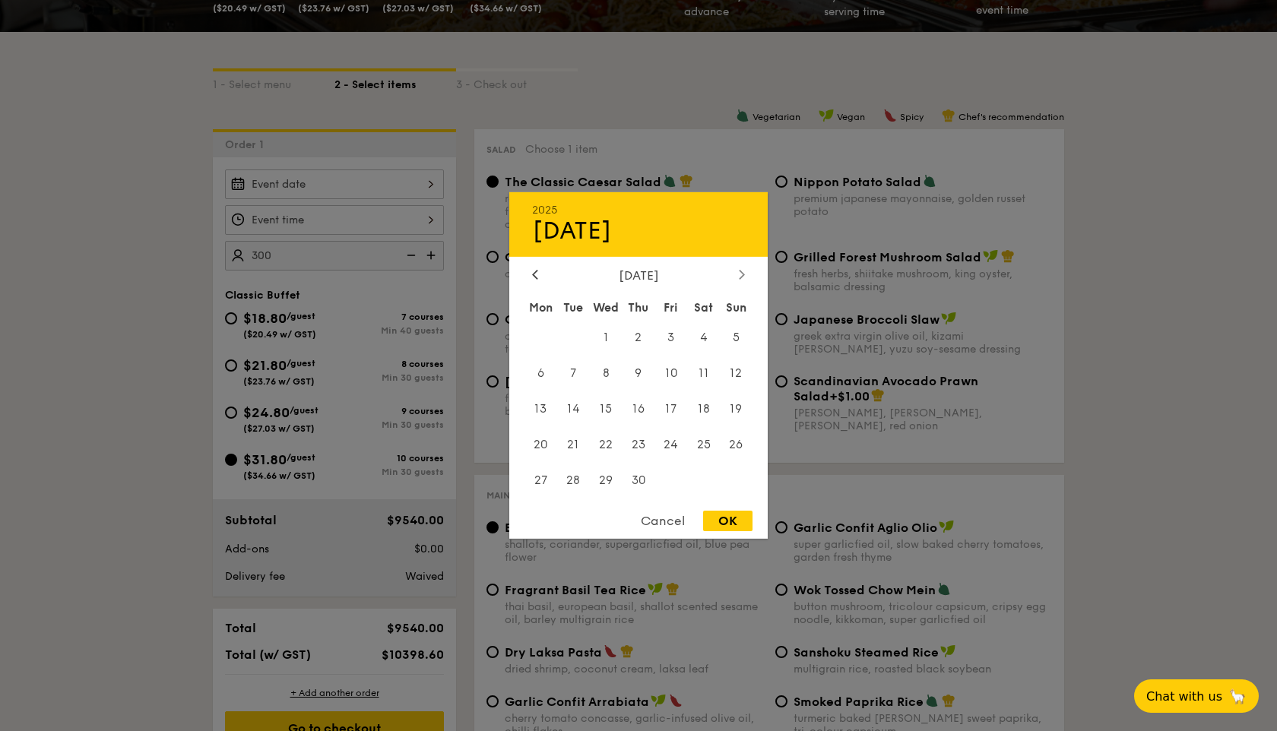
click at [746, 255] on div "2025 Sep 11" at bounding box center [638, 224] width 258 height 65
click at [745, 271] on div at bounding box center [742, 275] width 14 height 14
click at [745, 274] on div at bounding box center [742, 275] width 14 height 14
click at [672, 521] on div "Cancel" at bounding box center [662, 521] width 74 height 21
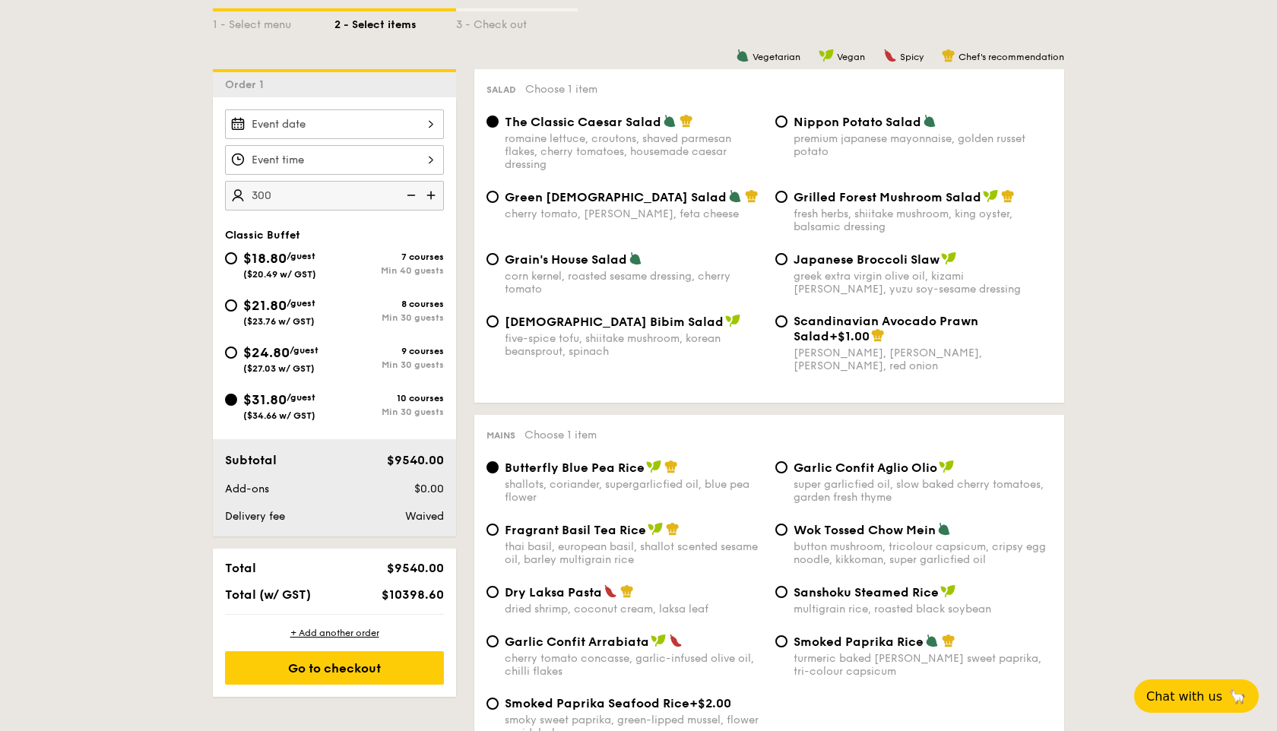
scroll to position [342, 0]
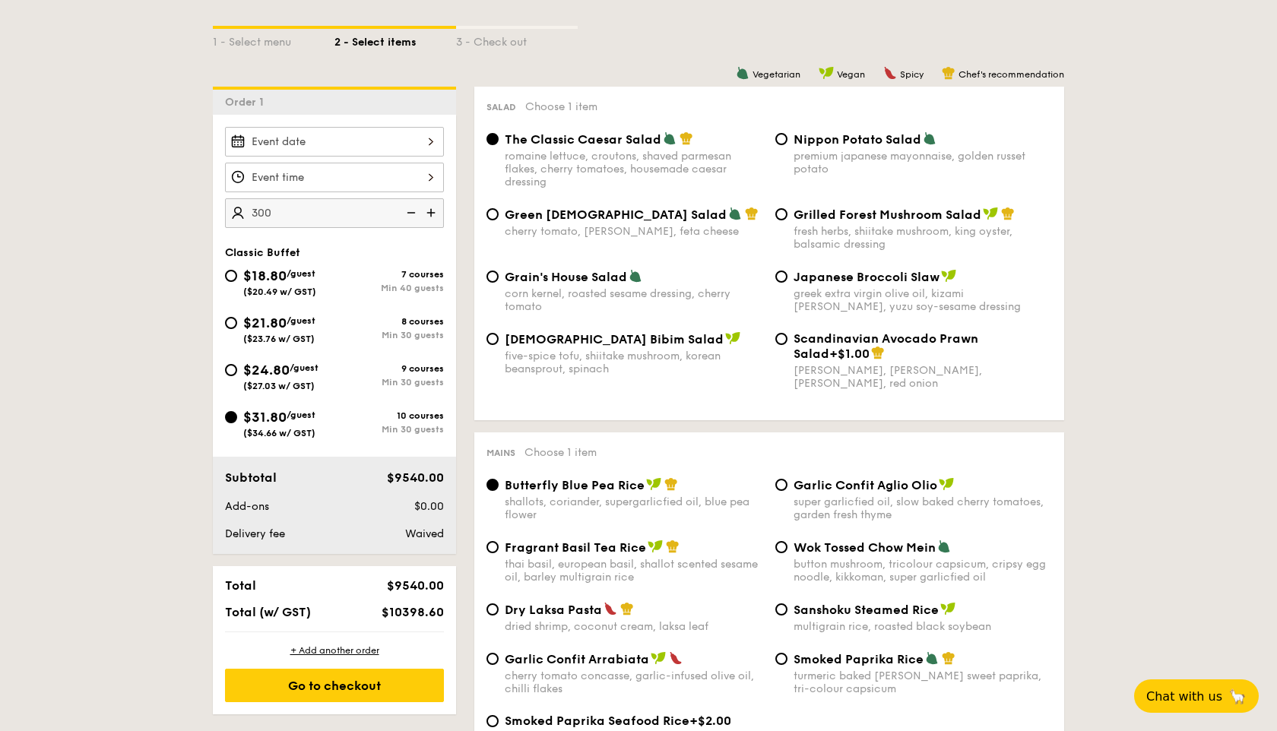
click at [426, 179] on div "12 1 2 3 4 5 6 7 8 9 10 11 00 15 30 45 am pm Cancel OK" at bounding box center [334, 178] width 219 height 30
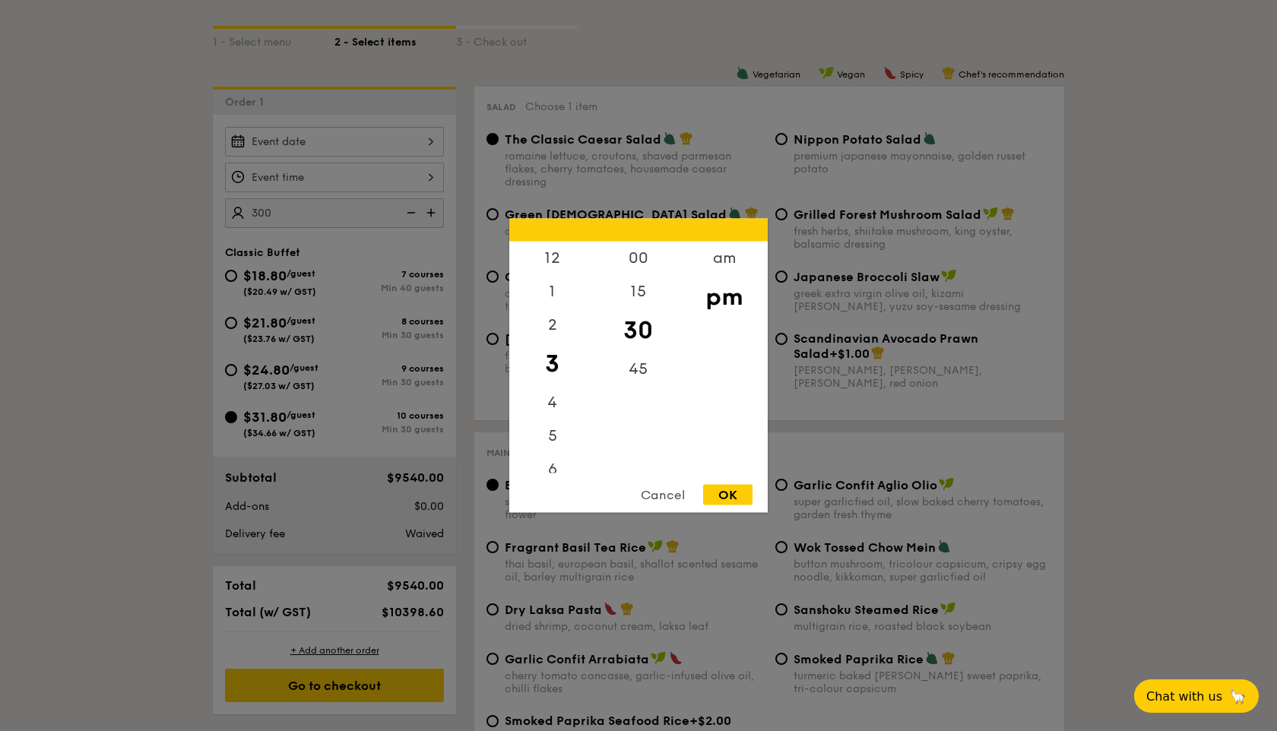
click at [647, 498] on div "Cancel" at bounding box center [662, 495] width 74 height 21
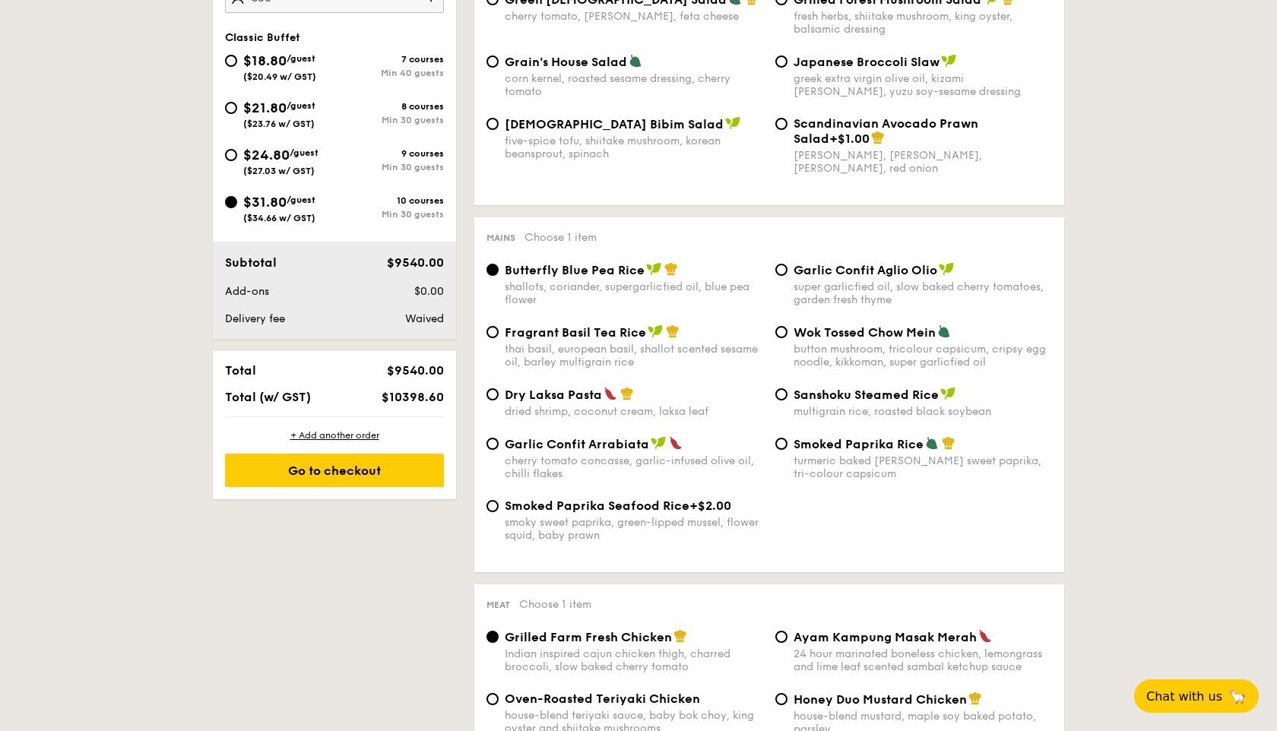
scroll to position [516, 0]
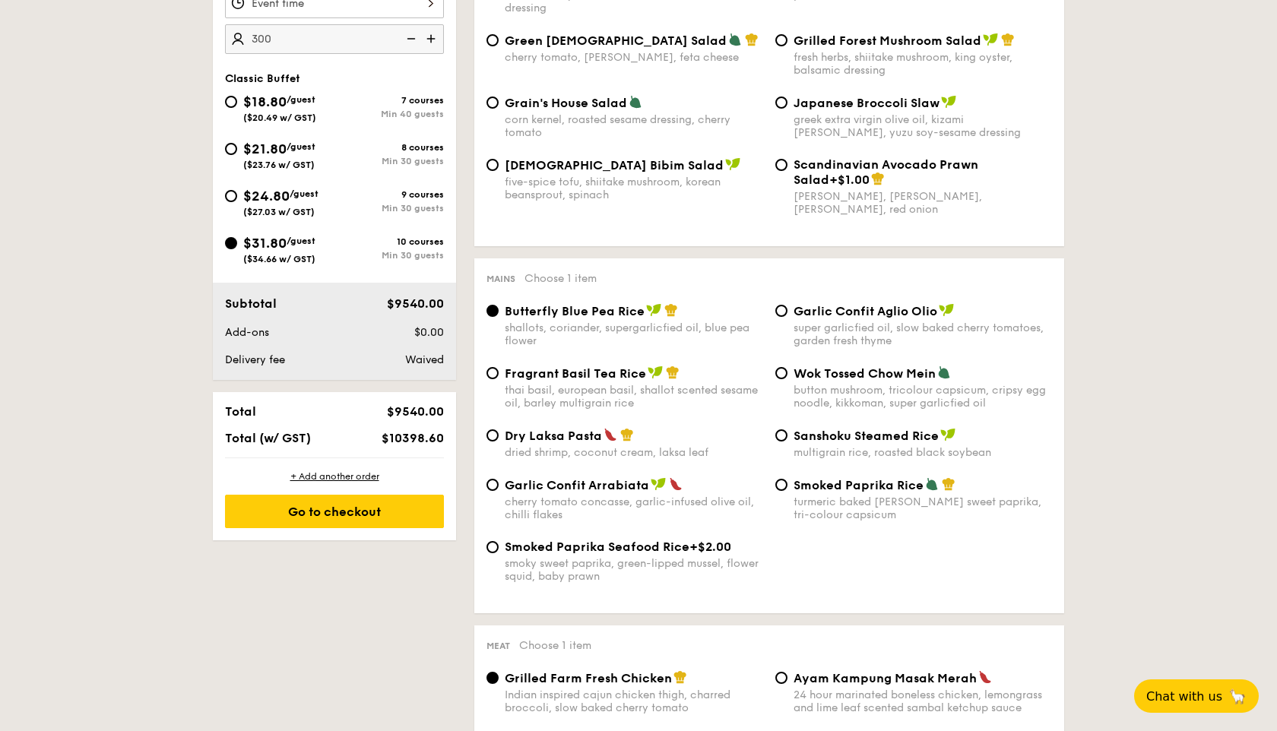
click at [407, 441] on span "$10398.60" at bounding box center [412, 438] width 62 height 14
click at [448, 432] on div "$10398.60" at bounding box center [403, 438] width 93 height 14
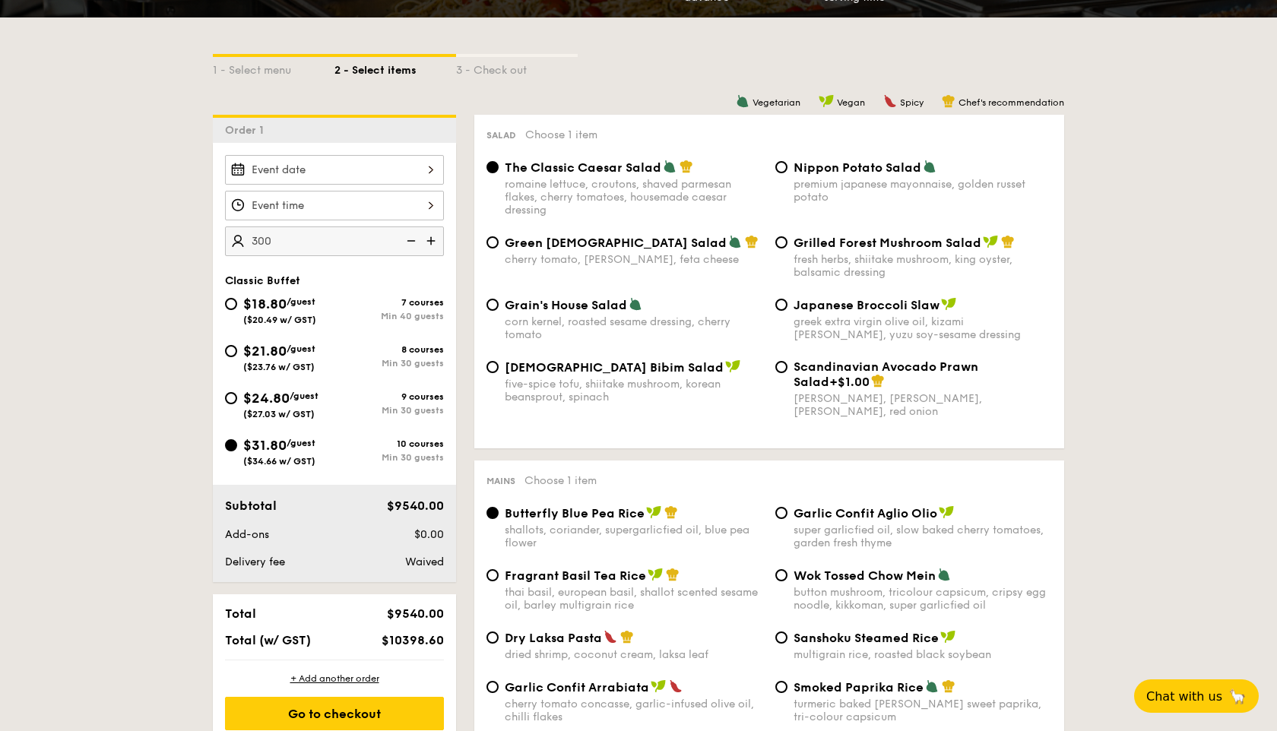
scroll to position [286, 0]
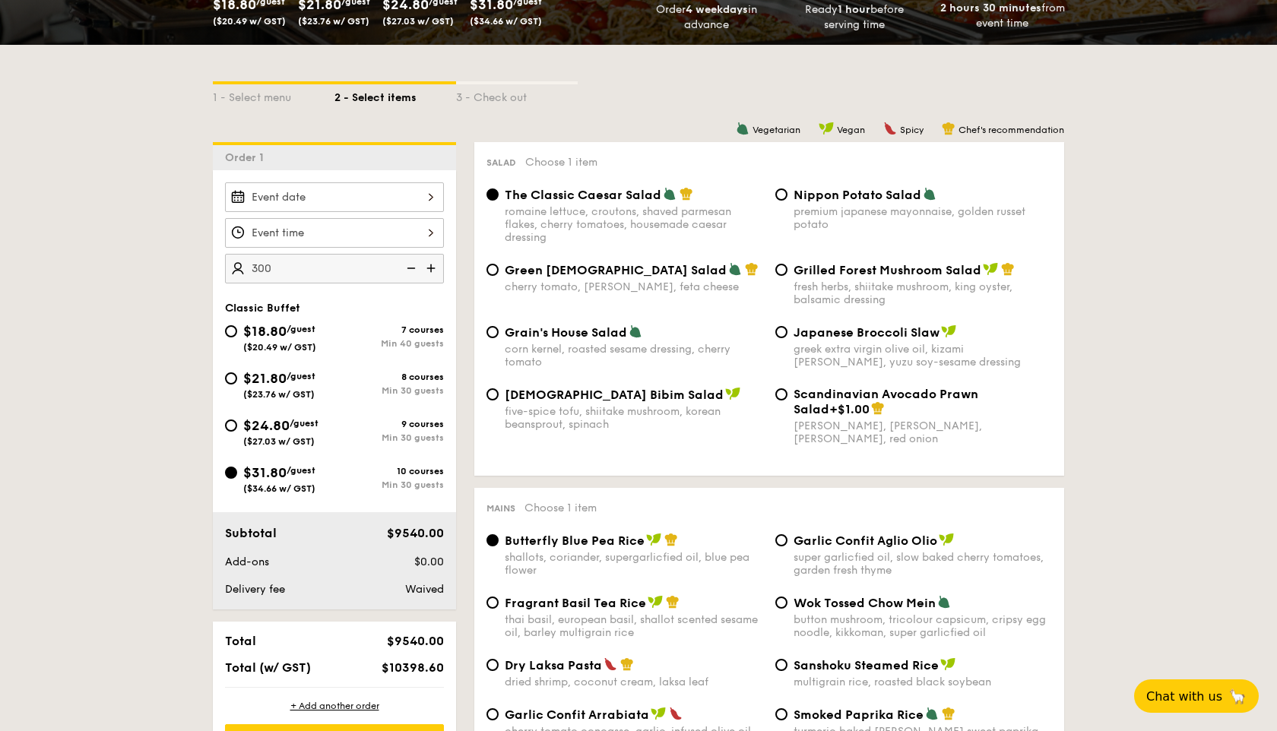
click at [426, 377] on div "8 courses" at bounding box center [388, 377] width 109 height 11
click at [237, 377] on input "$21.80 /guest ($23.76 w/ GST) 8 courses Min 30 guests" at bounding box center [231, 378] width 12 height 12
radio input "true"
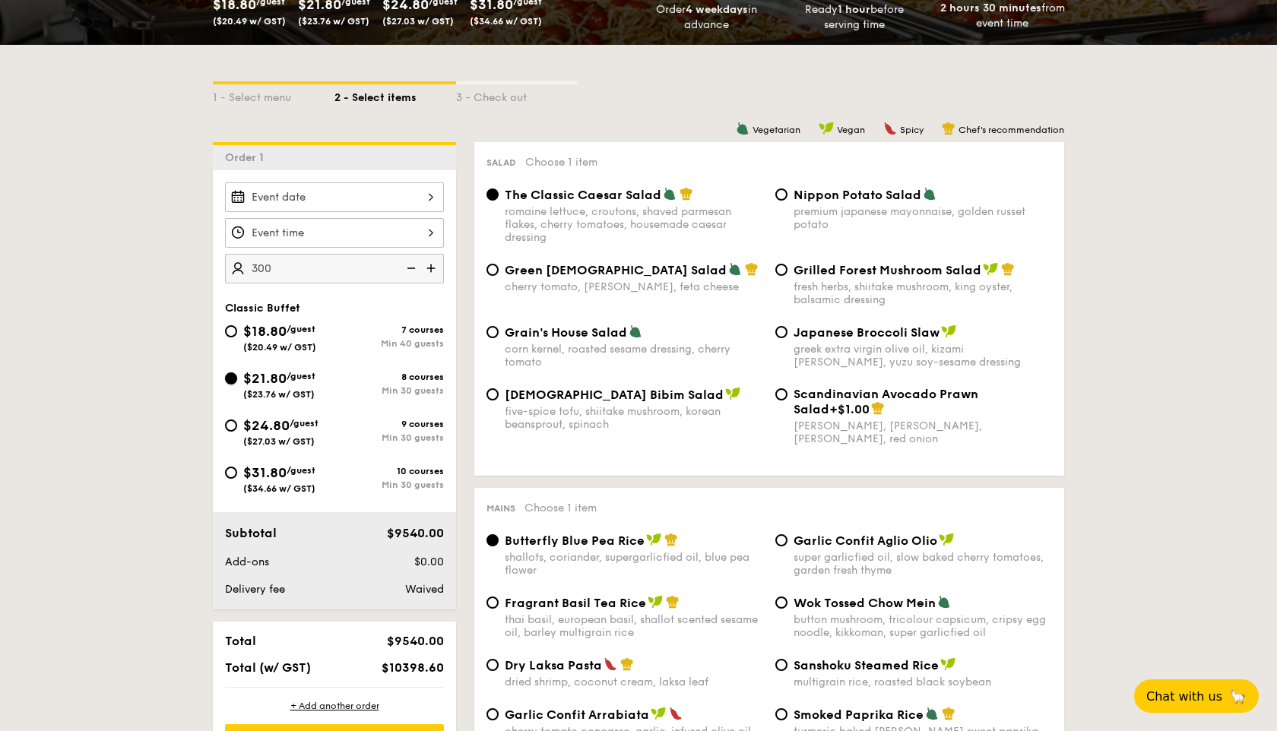
radio input "true"
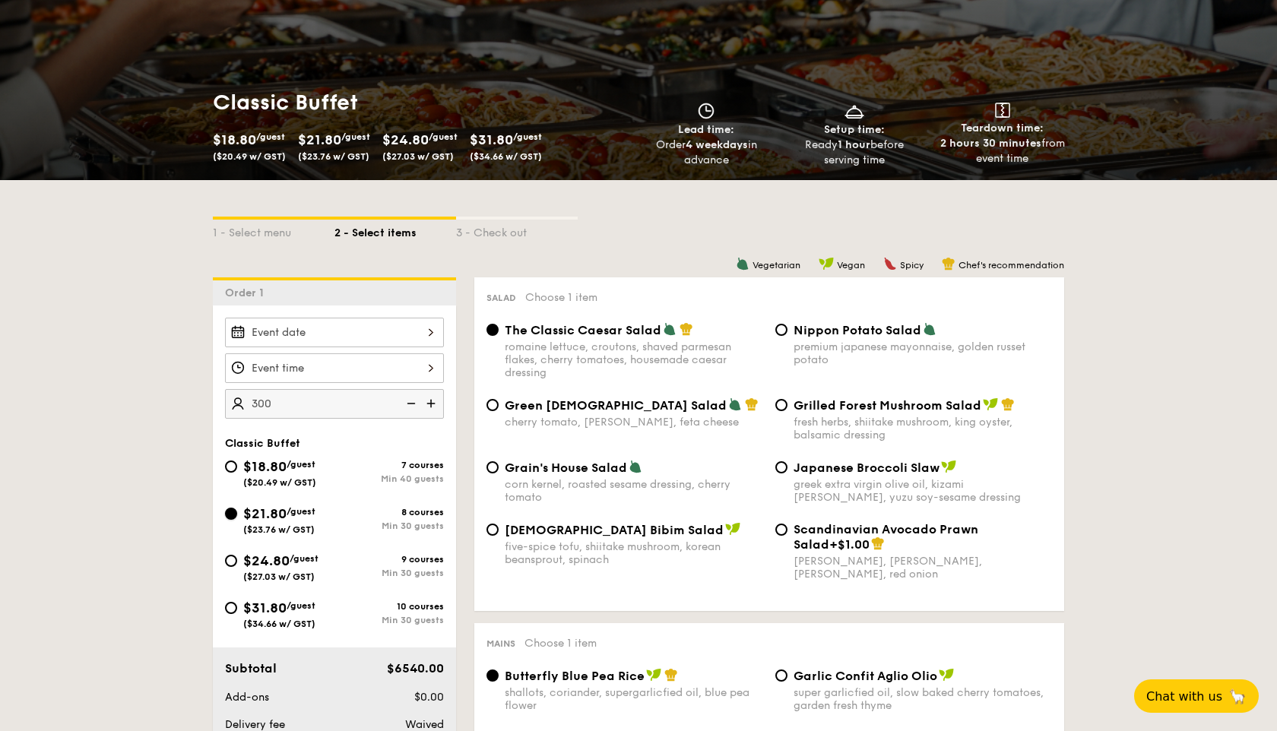
scroll to position [0, 0]
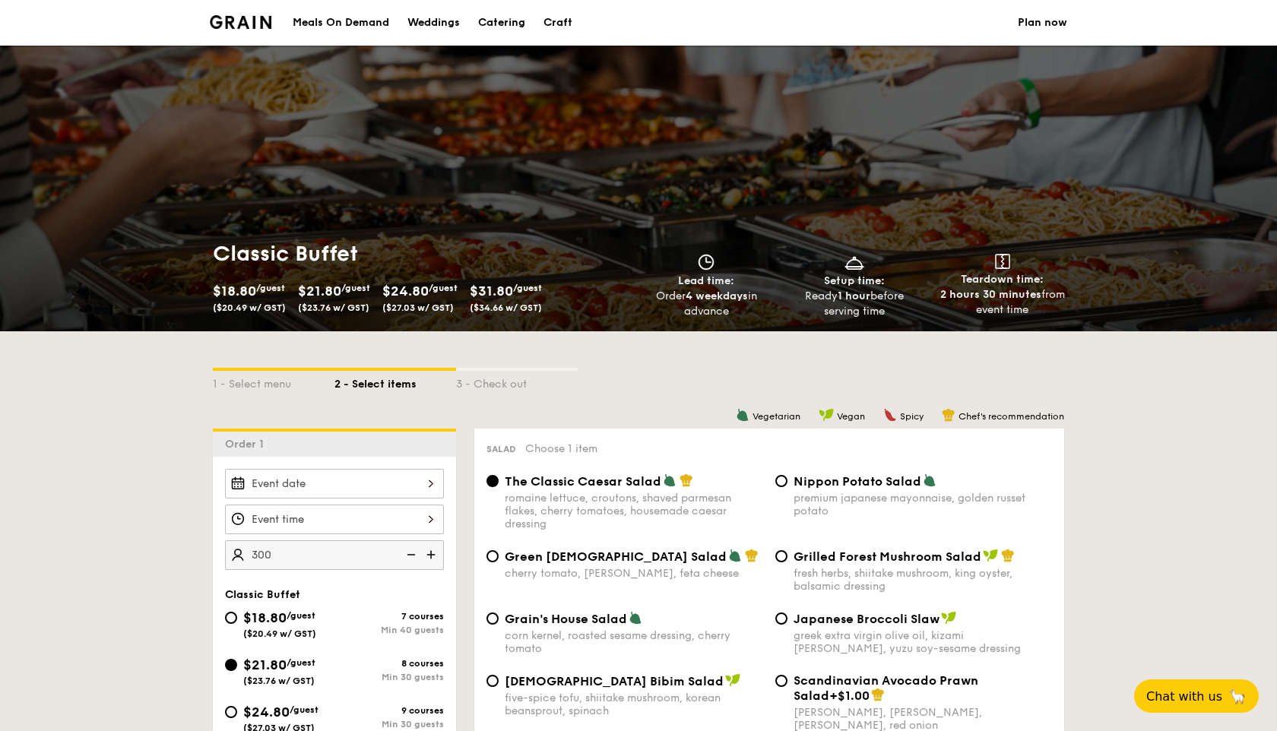
click at [691, 280] on span "Lead time:" at bounding box center [706, 280] width 56 height 13
click at [691, 304] on div "Order 4 weekdays in advance" at bounding box center [706, 304] width 136 height 30
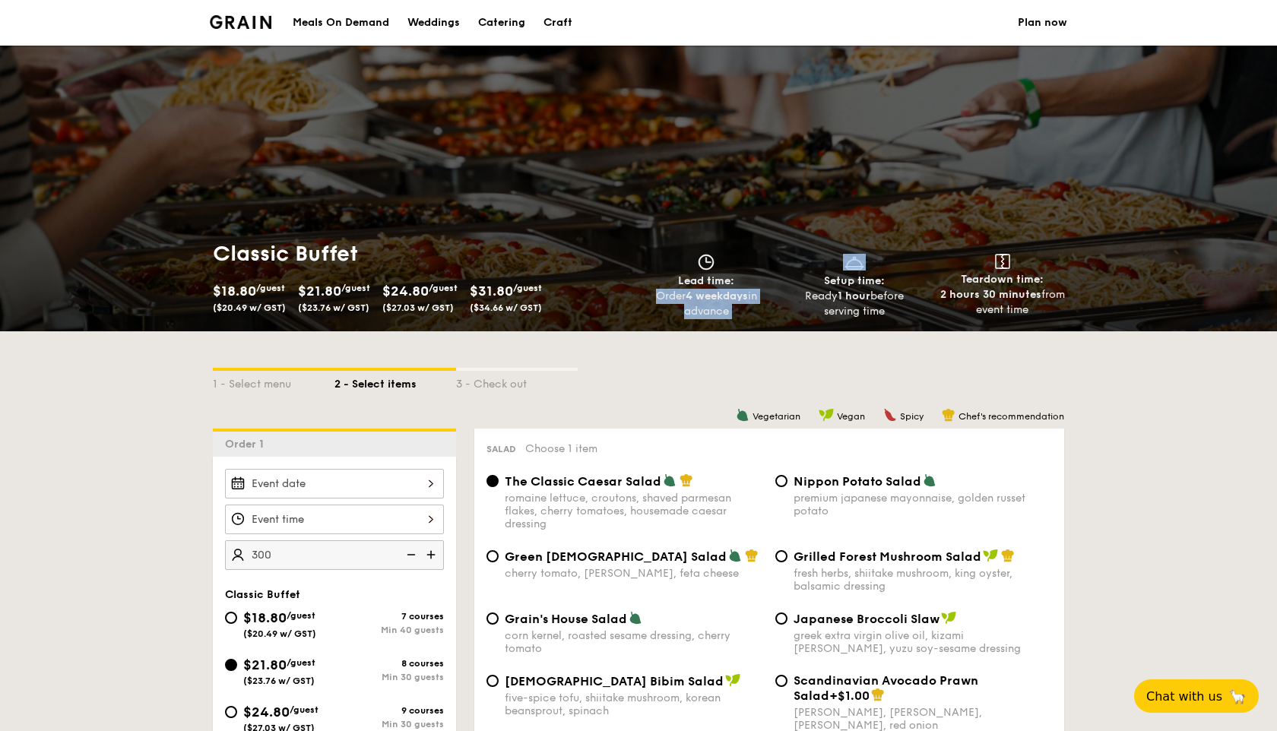
click at [691, 304] on div "Order 4 weekdays in advance" at bounding box center [706, 304] width 136 height 30
click at [689, 315] on div "Order 4 weekdays in advance" at bounding box center [706, 304] width 136 height 30
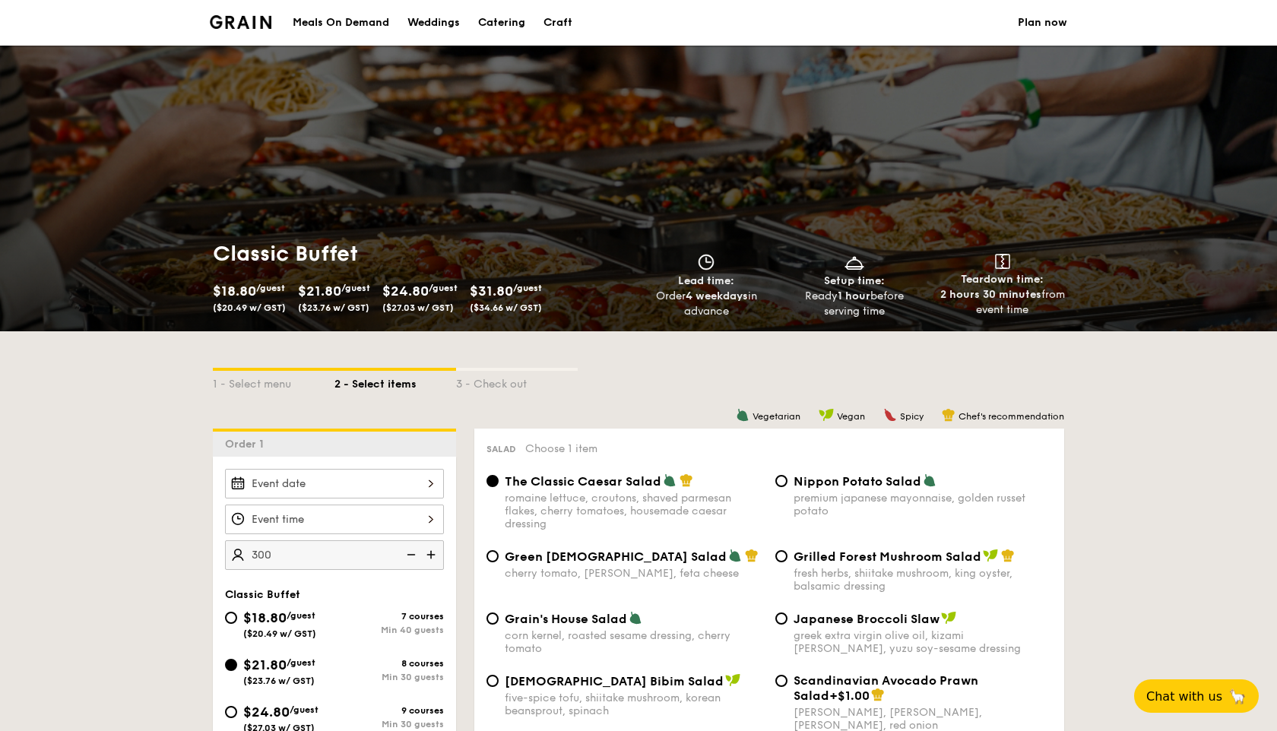
click at [689, 315] on div "Order 4 weekdays in advance" at bounding box center [706, 304] width 136 height 30
click at [689, 290] on strong "4 weekdays" at bounding box center [716, 296] width 62 height 13
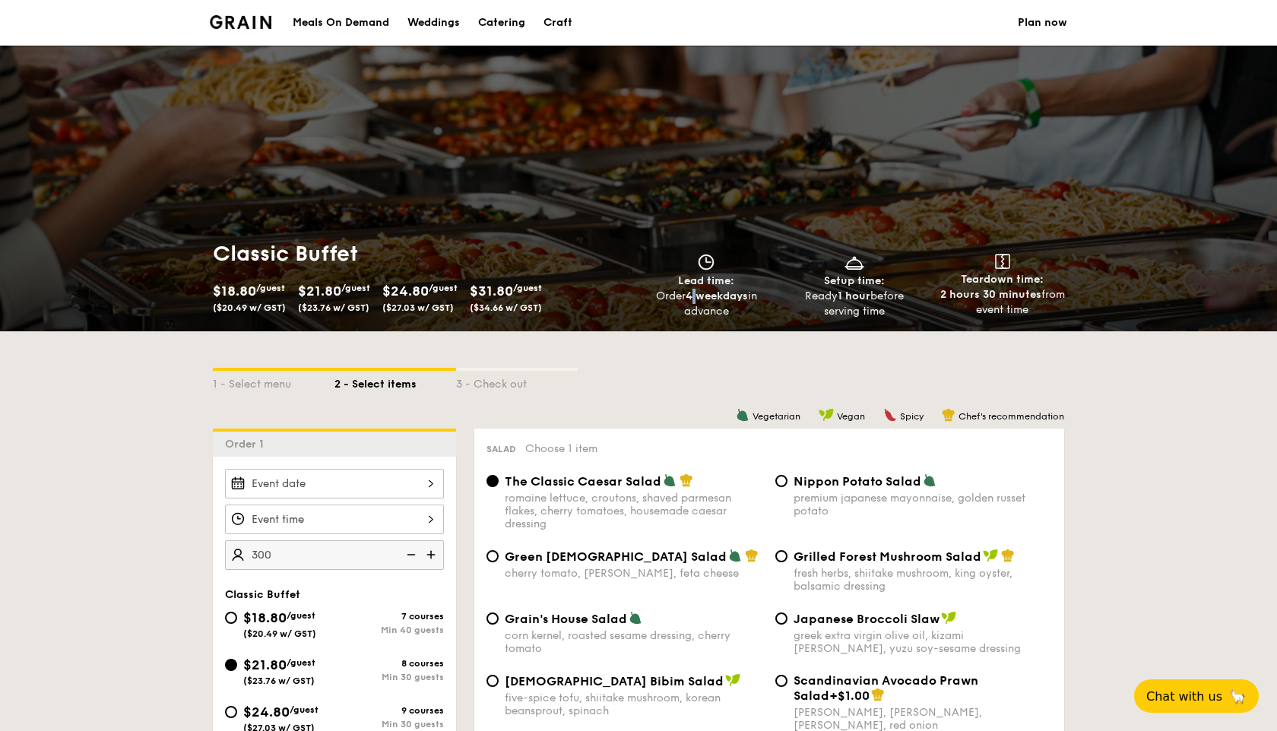
click at [689, 290] on strong "4 weekdays" at bounding box center [716, 296] width 62 height 13
click at [689, 318] on div "Order 4 weekdays in advance" at bounding box center [706, 304] width 136 height 30
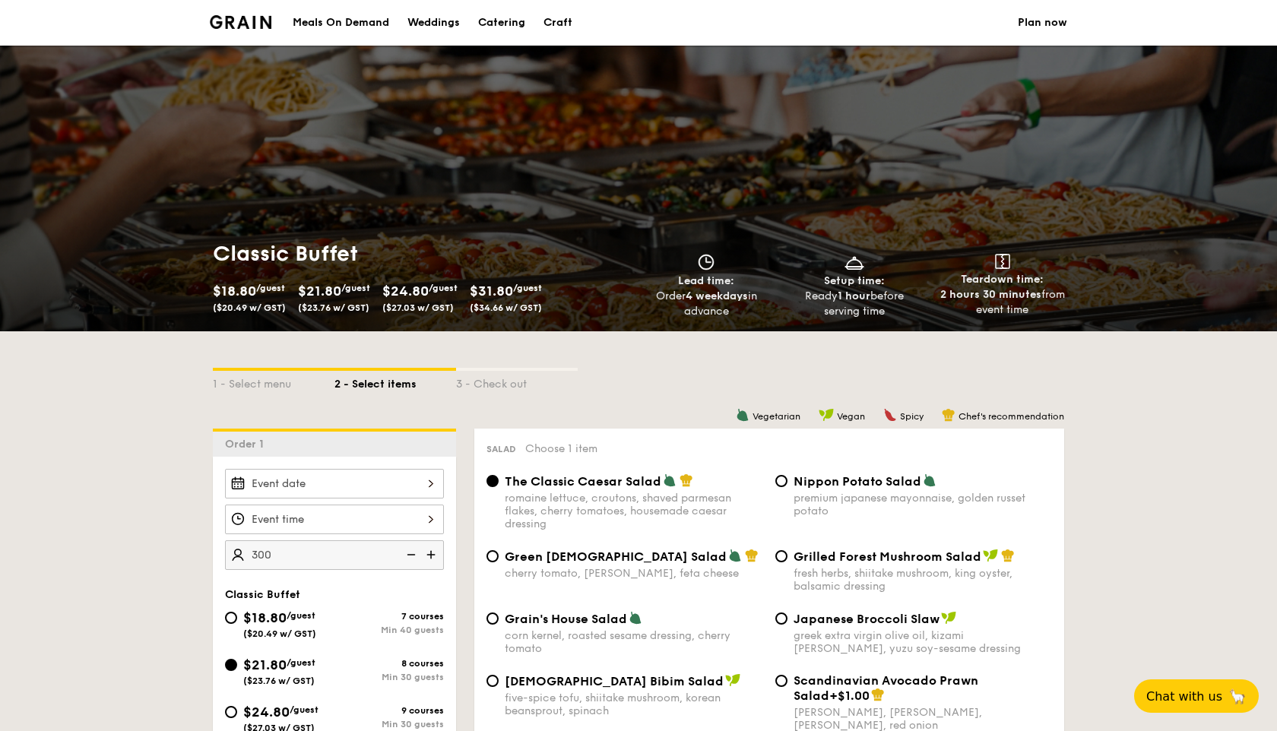
click at [561, 23] on div "Craft" at bounding box center [557, 23] width 29 height 46
